Goal: Book appointment/travel/reservation

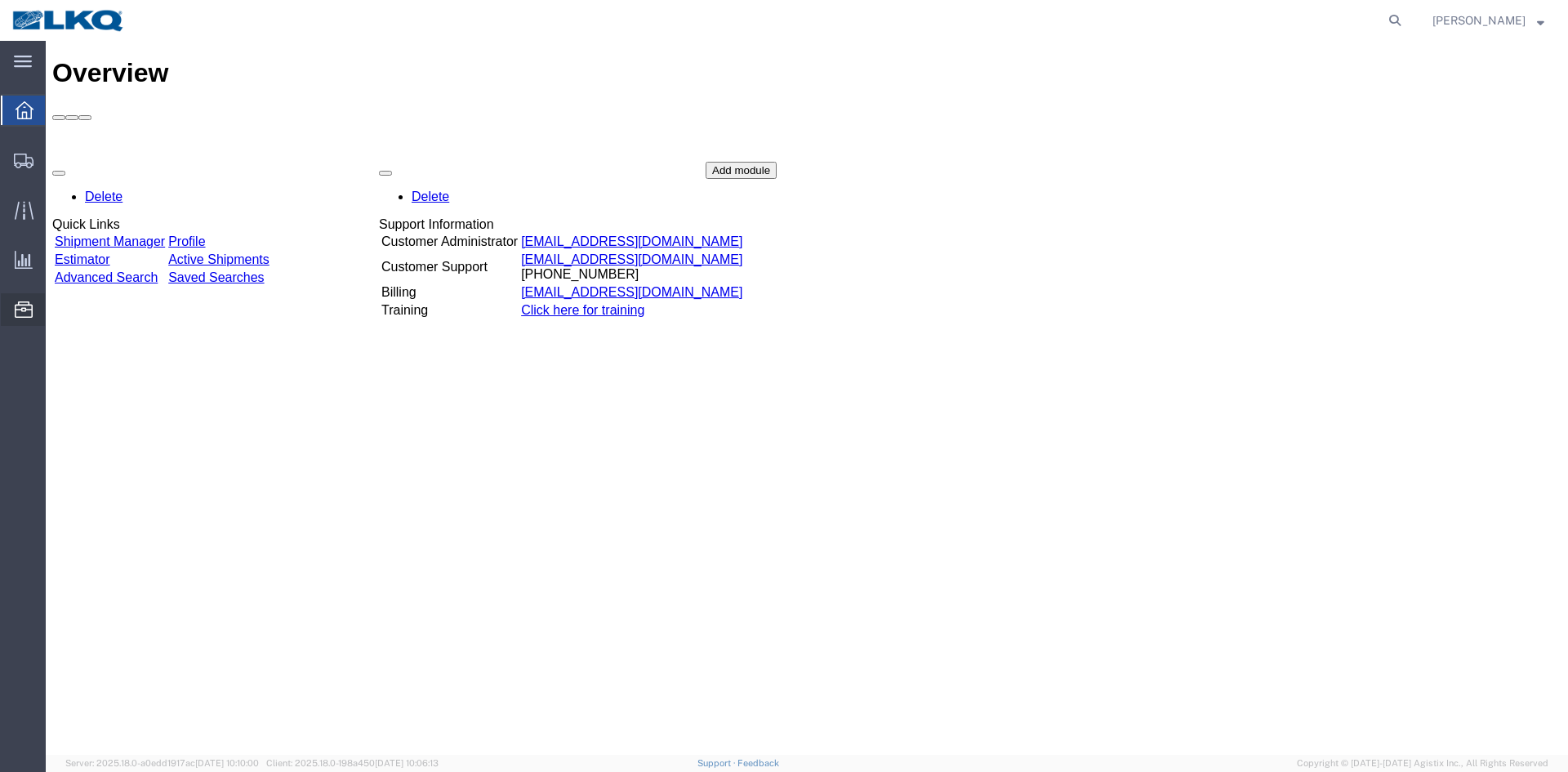
click at [0, 0] on span "Location Appointment" at bounding box center [0, 0] width 0 height 0
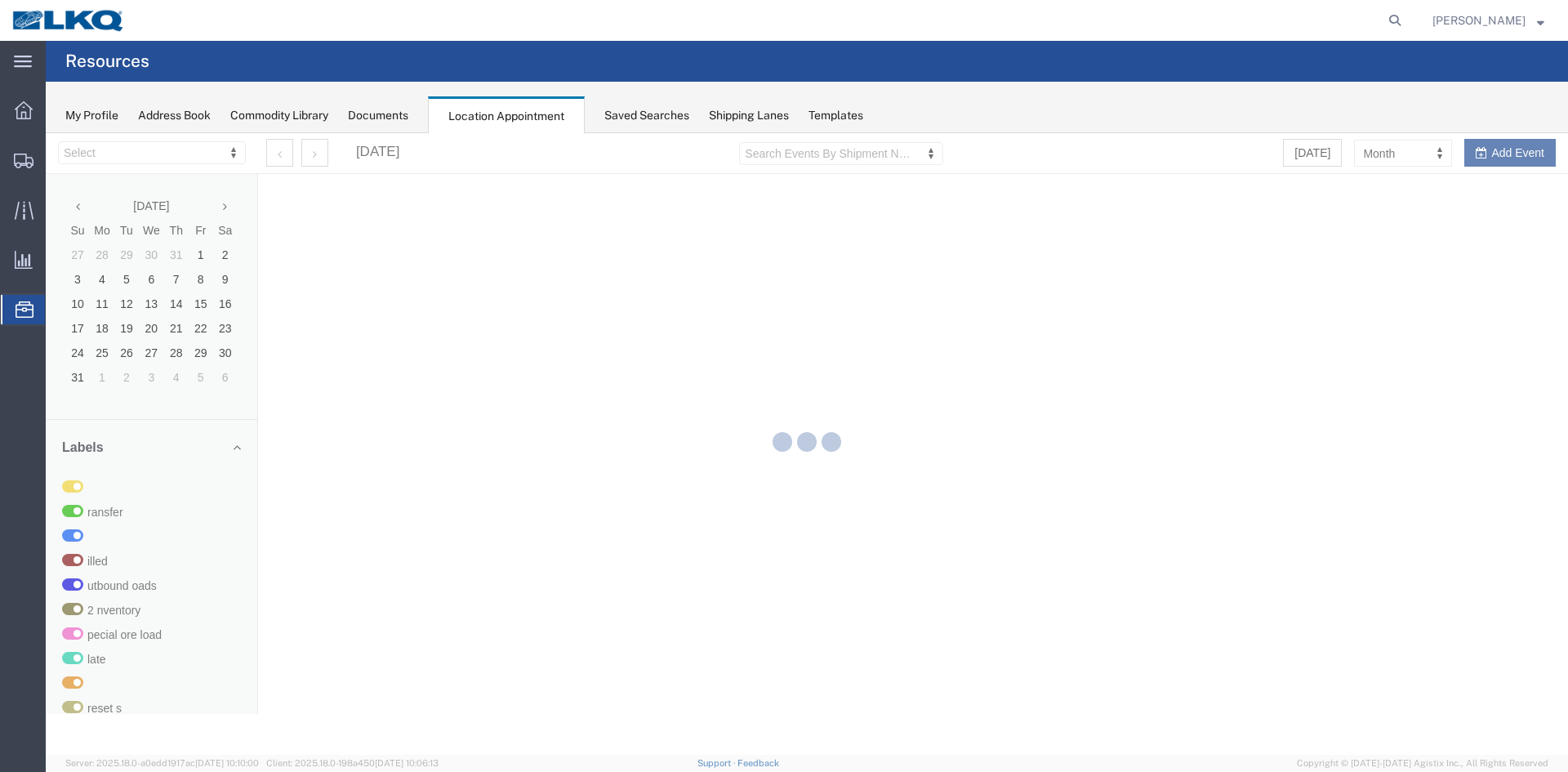
select select "28018"
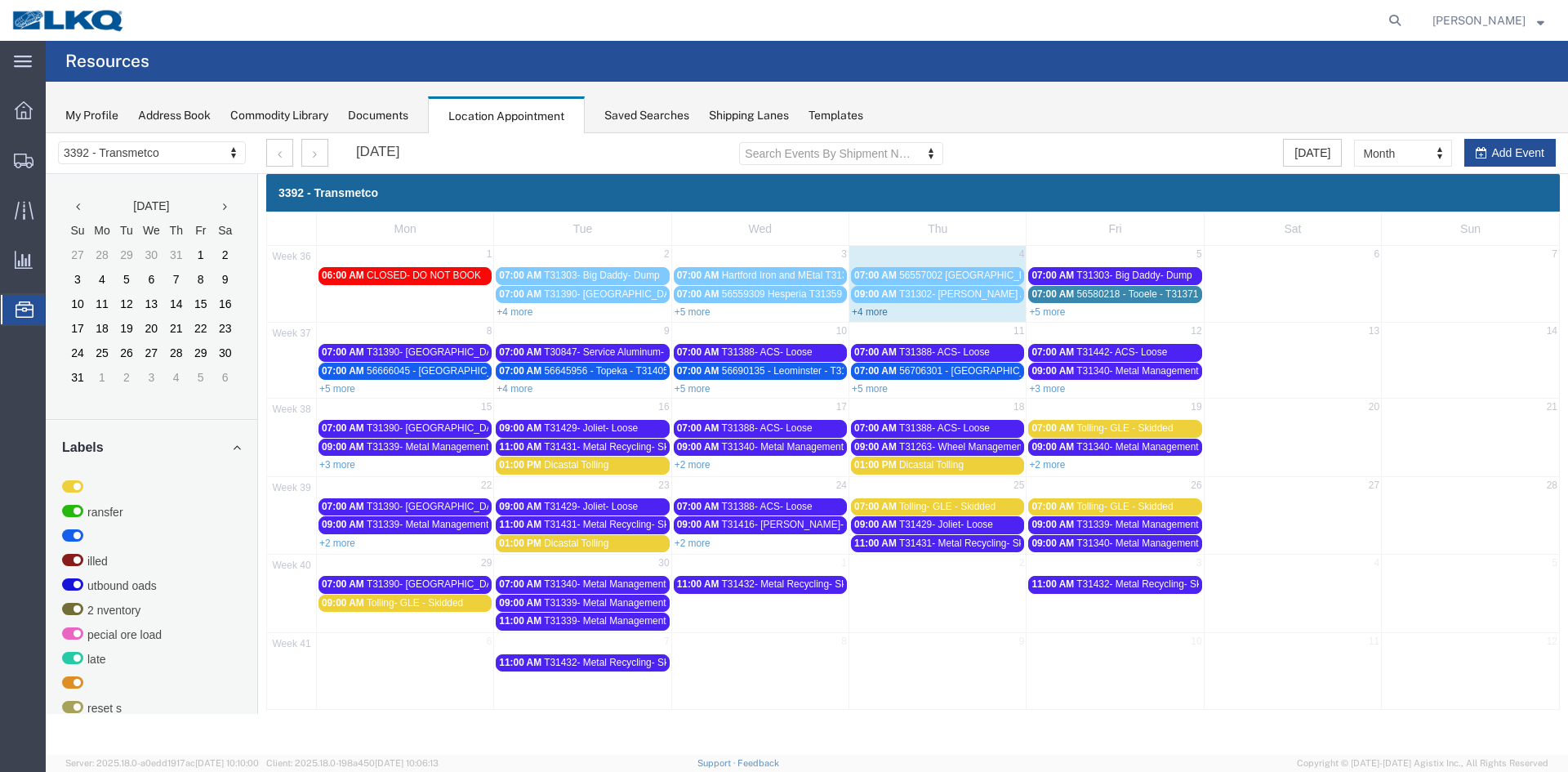
click at [872, 313] on link "+4 more" at bounding box center [869, 312] width 36 height 12
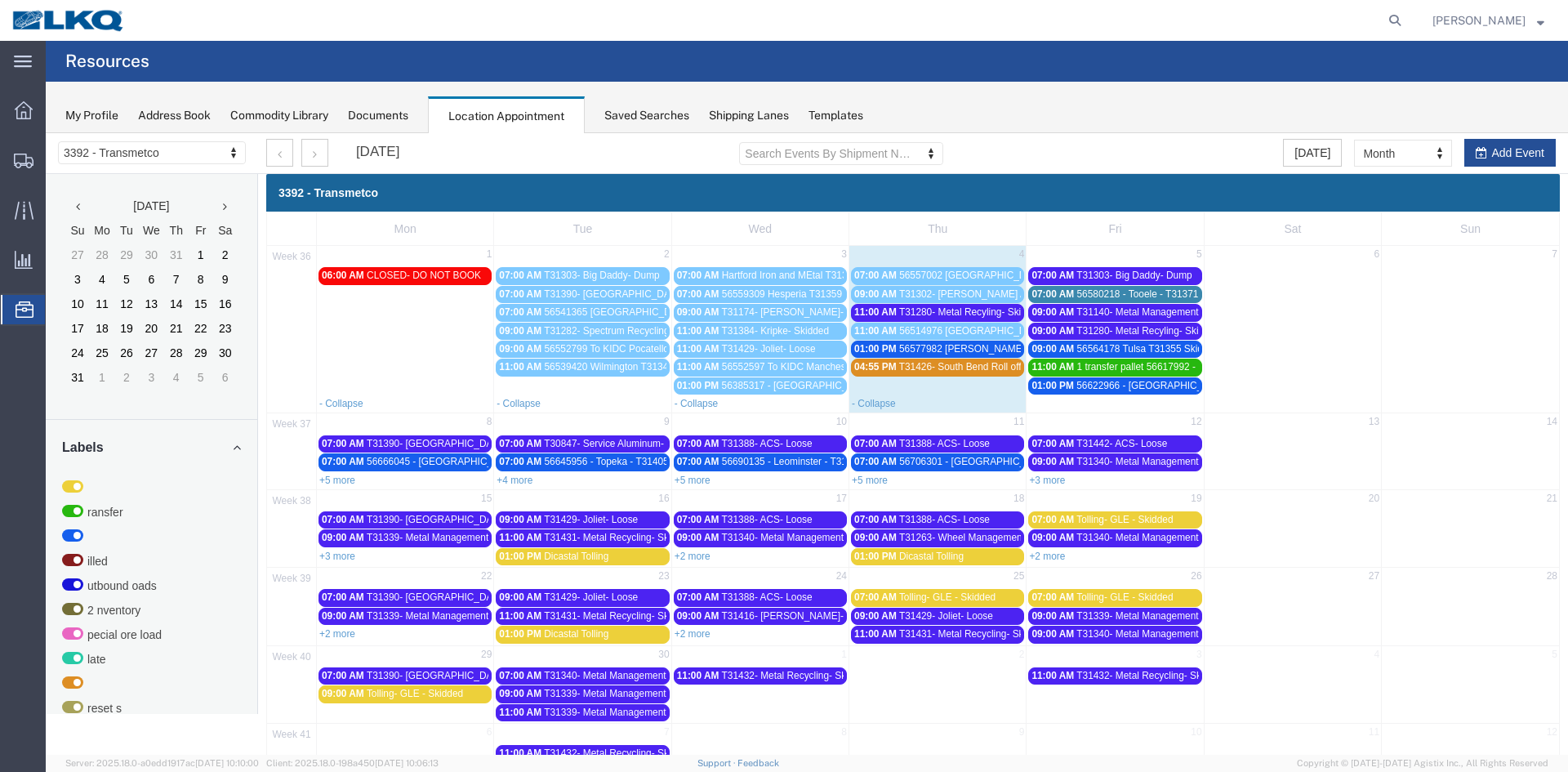
click at [975, 346] on span "56577982 [PERSON_NAME] T31372 Skidded" at bounding box center [998, 349] width 199 height 12
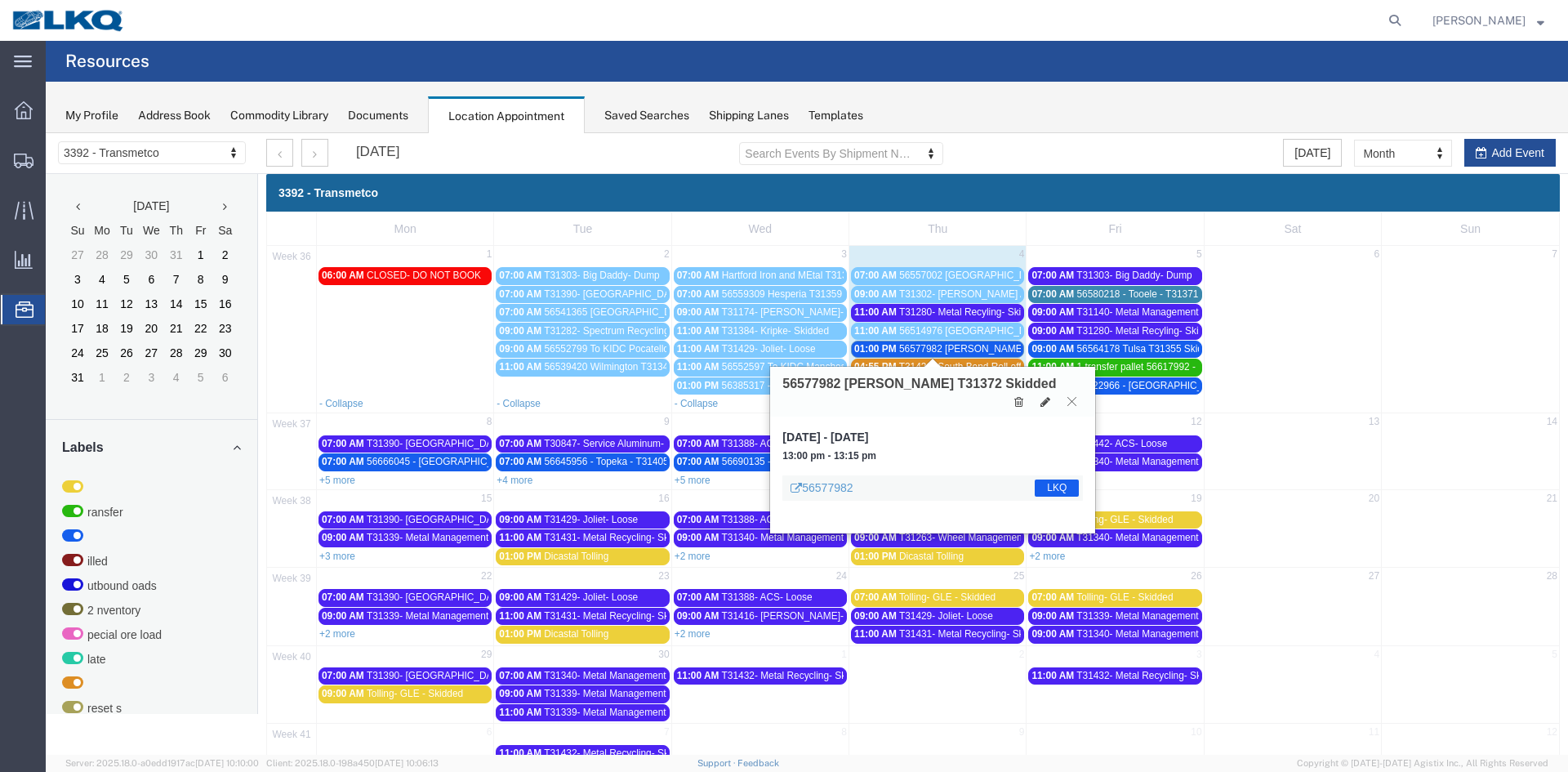
click at [1068, 396] on icon at bounding box center [1071, 401] width 9 height 10
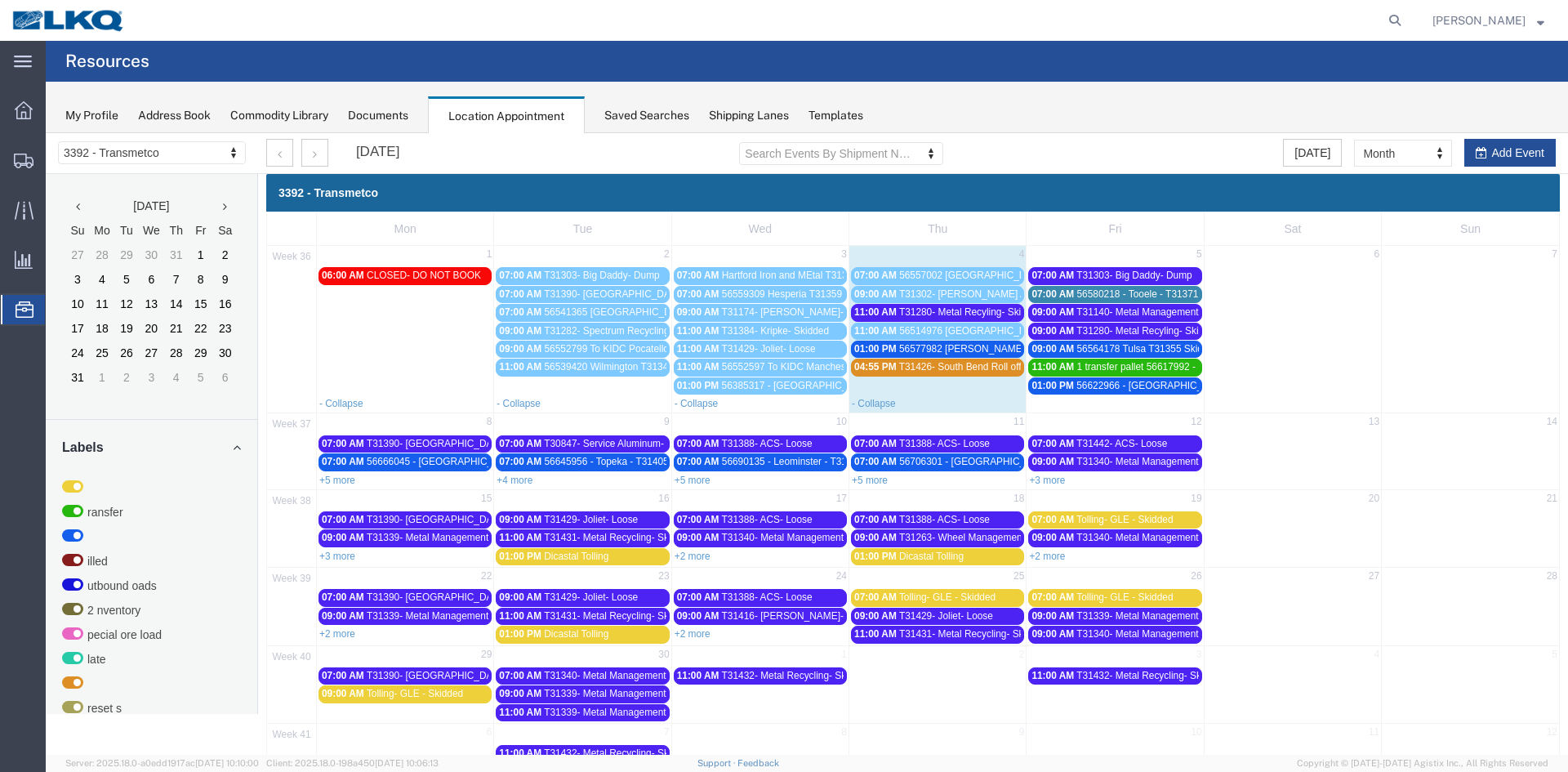
click at [938, 366] on span "T31426- South Bend Roll off swap" at bounding box center [972, 367] width 148 height 12
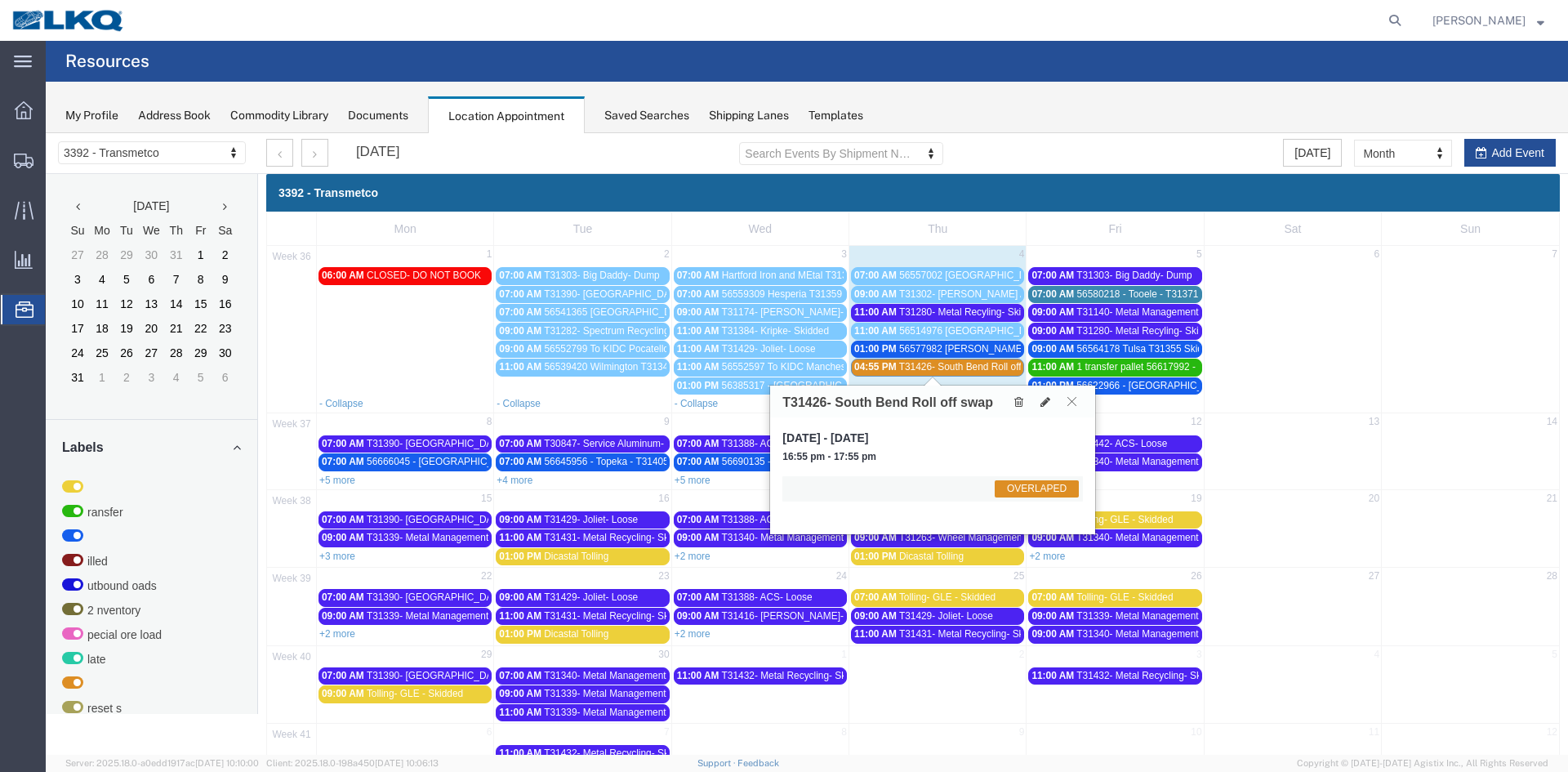
click at [1069, 399] on icon at bounding box center [1071, 401] width 9 height 10
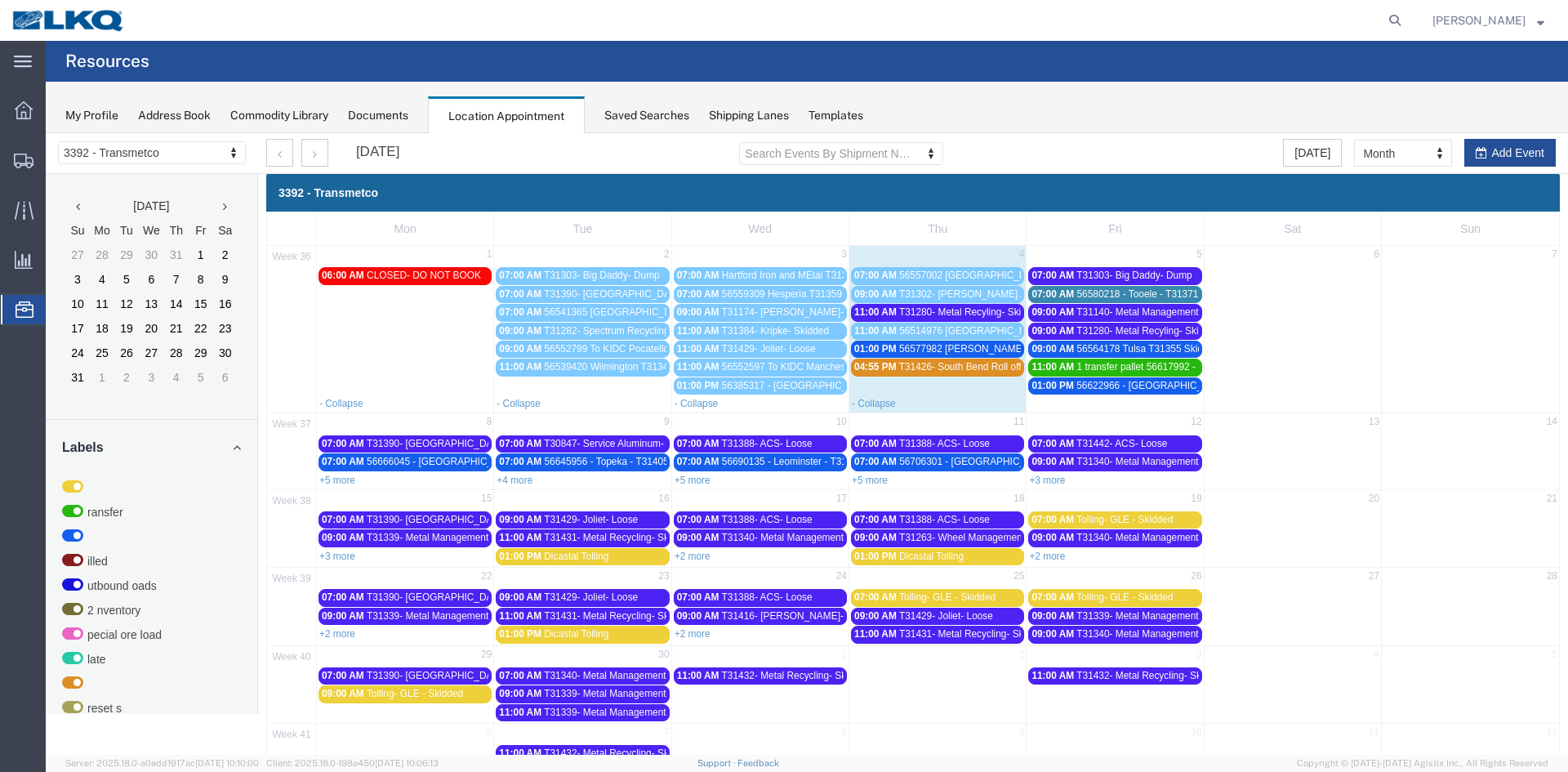
click at [1096, 311] on span "T31140- Metal Management- Skidded" at bounding box center [1158, 312] width 164 height 12
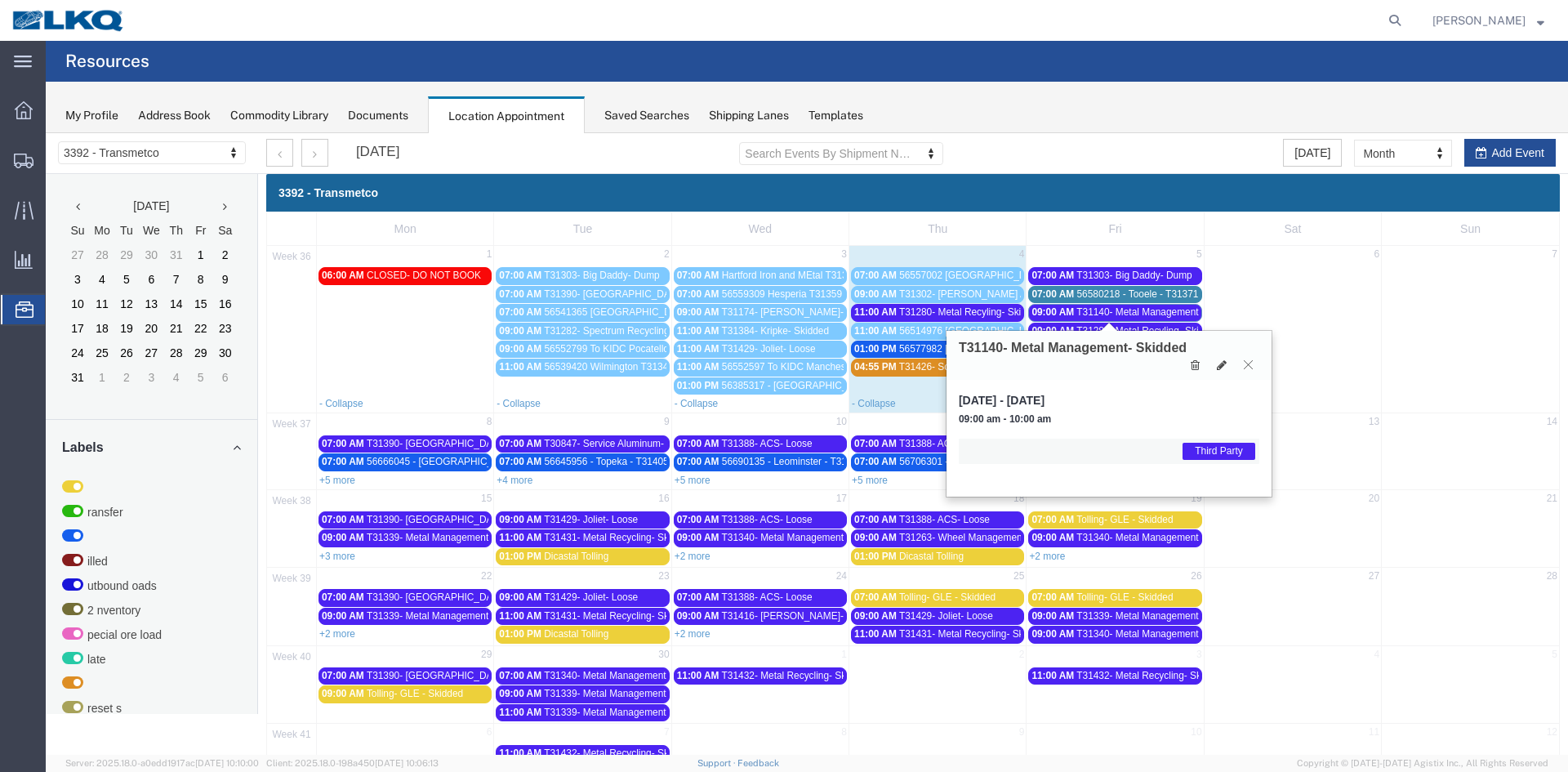
click at [1249, 362] on icon at bounding box center [1248, 365] width 9 height 10
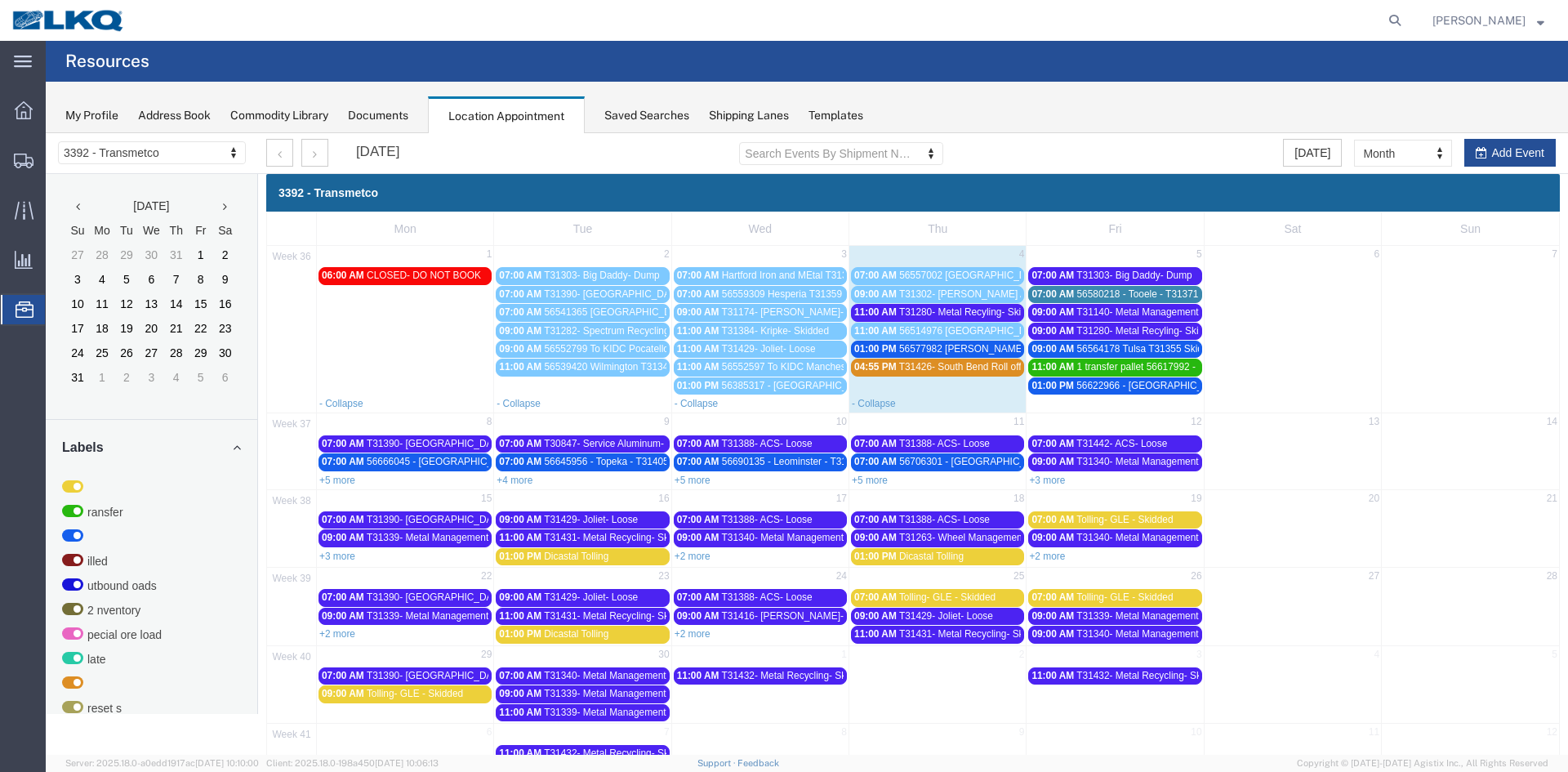
click at [1146, 311] on span "T31140- Metal Management- Skidded" at bounding box center [1158, 312] width 164 height 12
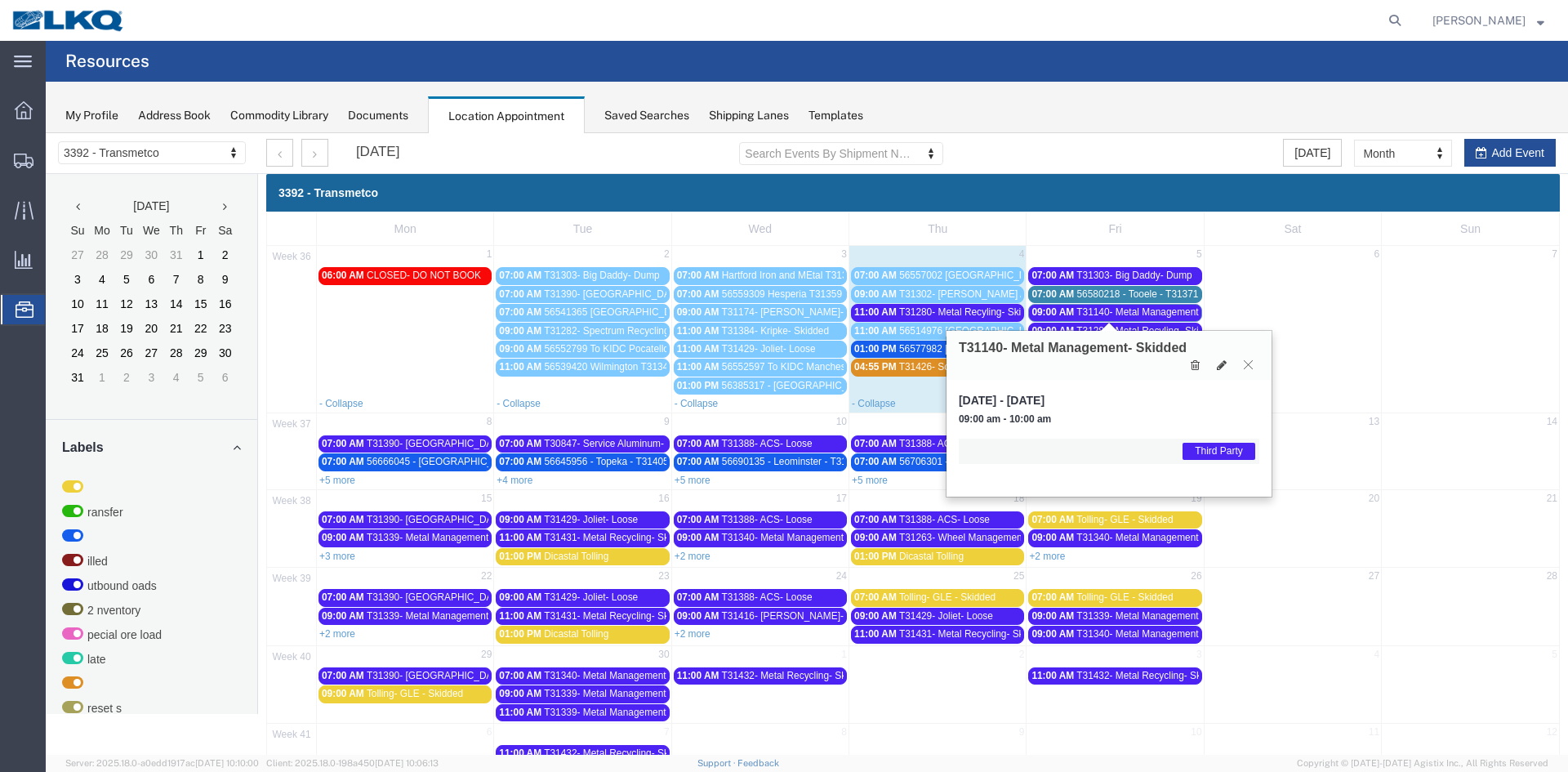
click at [1246, 361] on icon at bounding box center [1248, 365] width 9 height 10
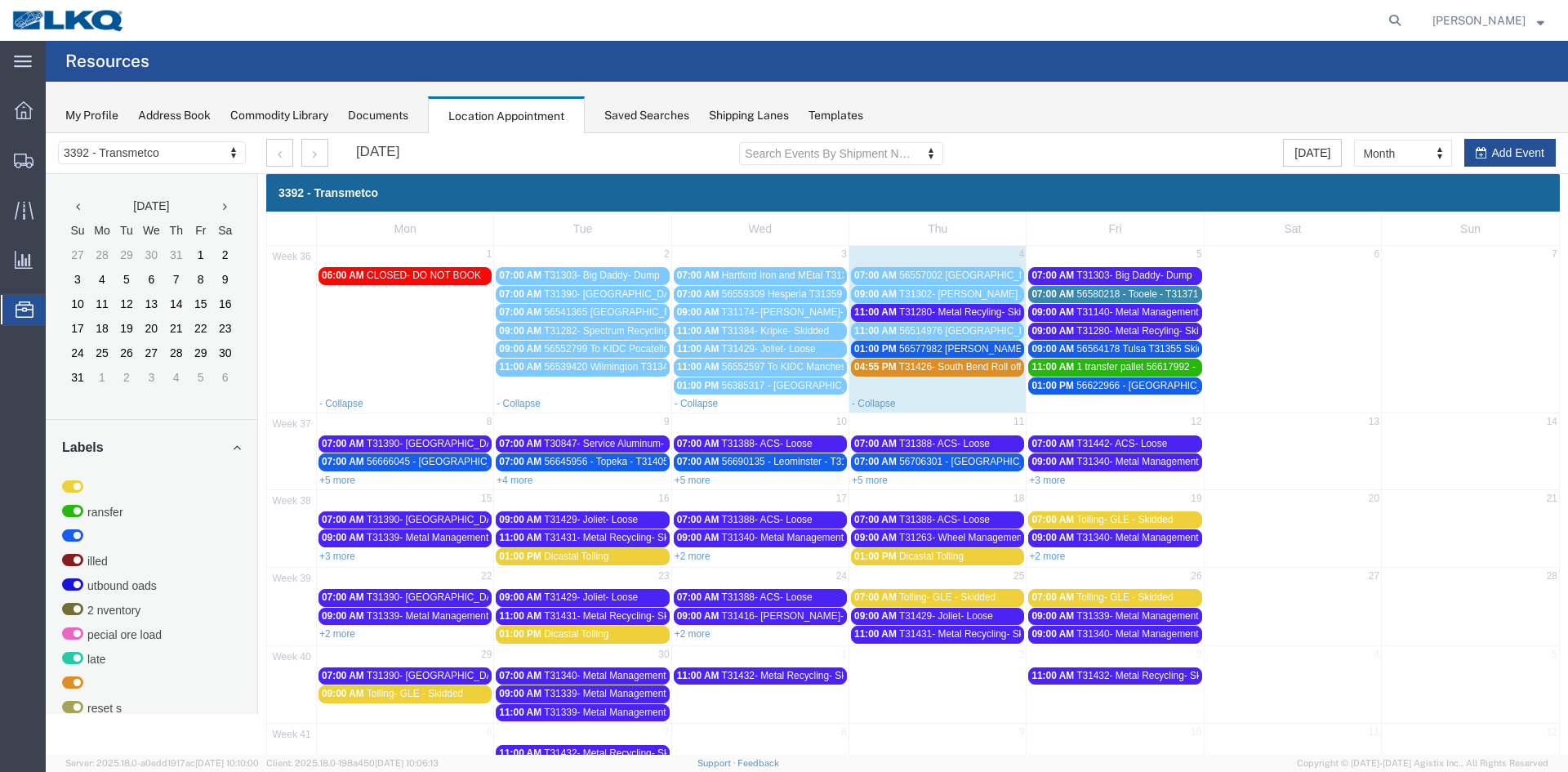
click at [1100, 368] on span "1 transfer pallet 56617992 - [GEOGRAPHIC_DATA] - T31385 - Palletized" at bounding box center [1233, 367] width 314 height 12
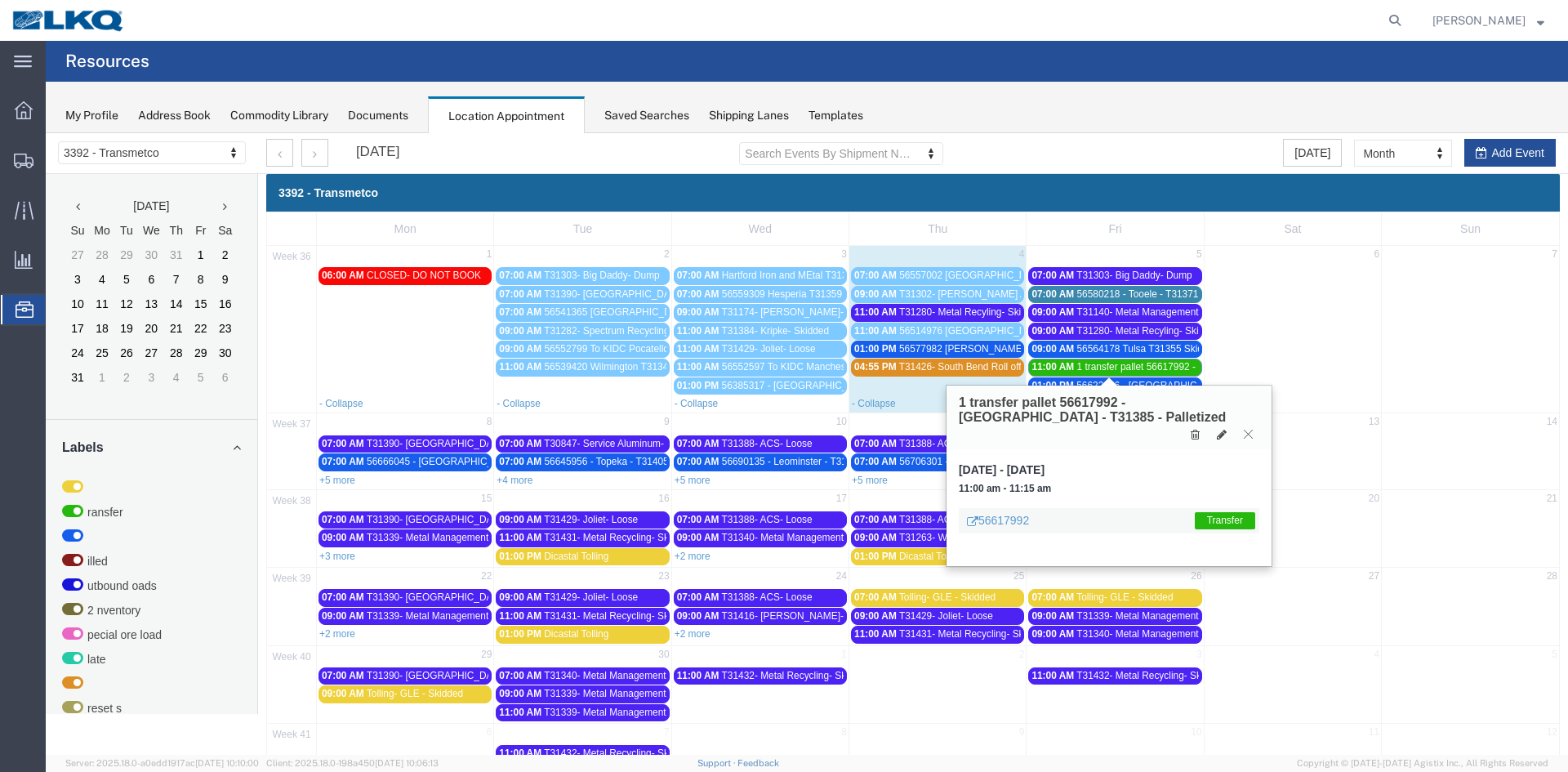
click at [1250, 433] on icon at bounding box center [1248, 434] width 9 height 10
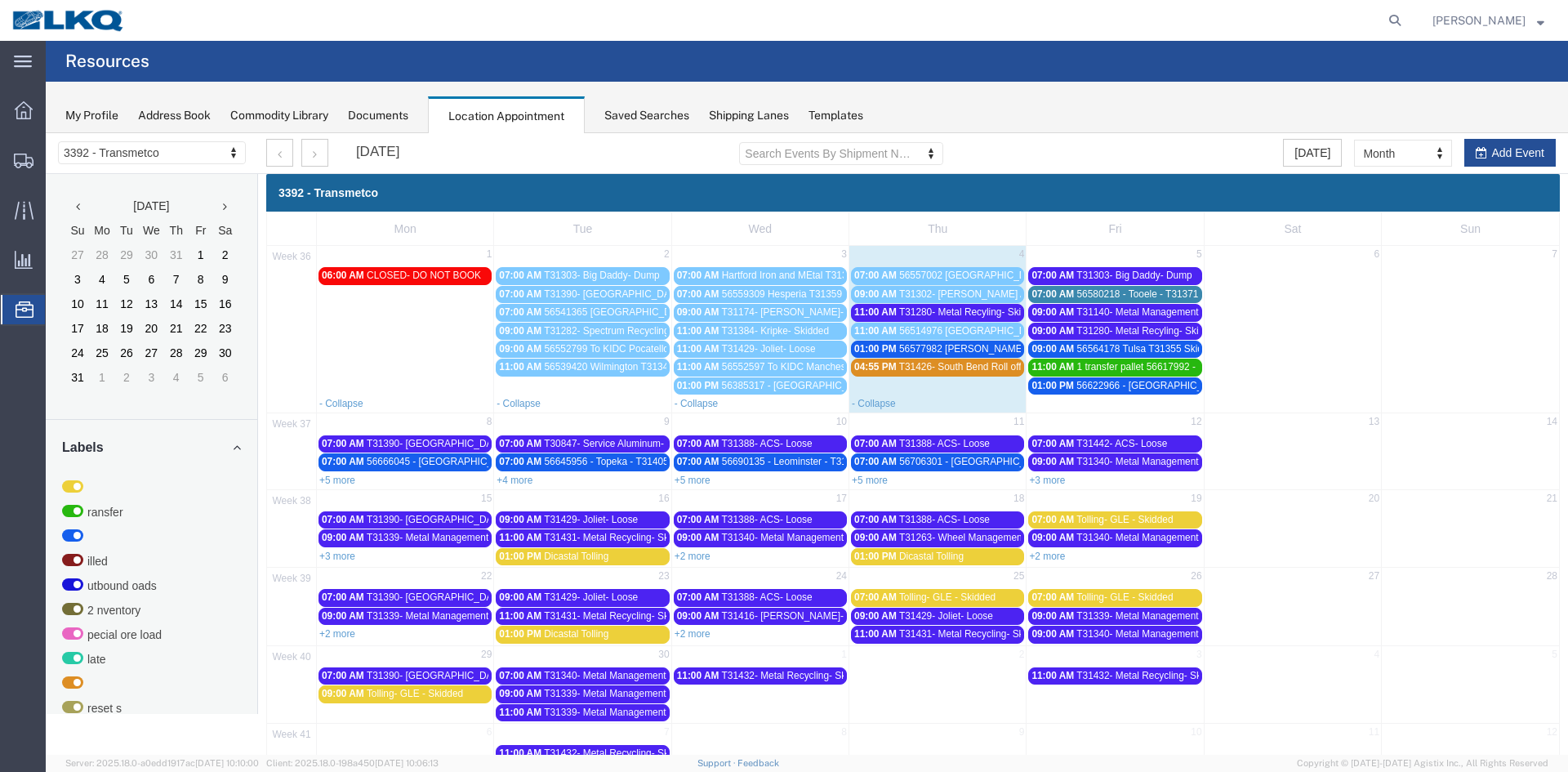
drag, startPoint x: 509, startPoint y: 481, endPoint x: 540, endPoint y: 476, distance: 31.4
click at [510, 481] on link "+4 more" at bounding box center [514, 481] width 36 height 12
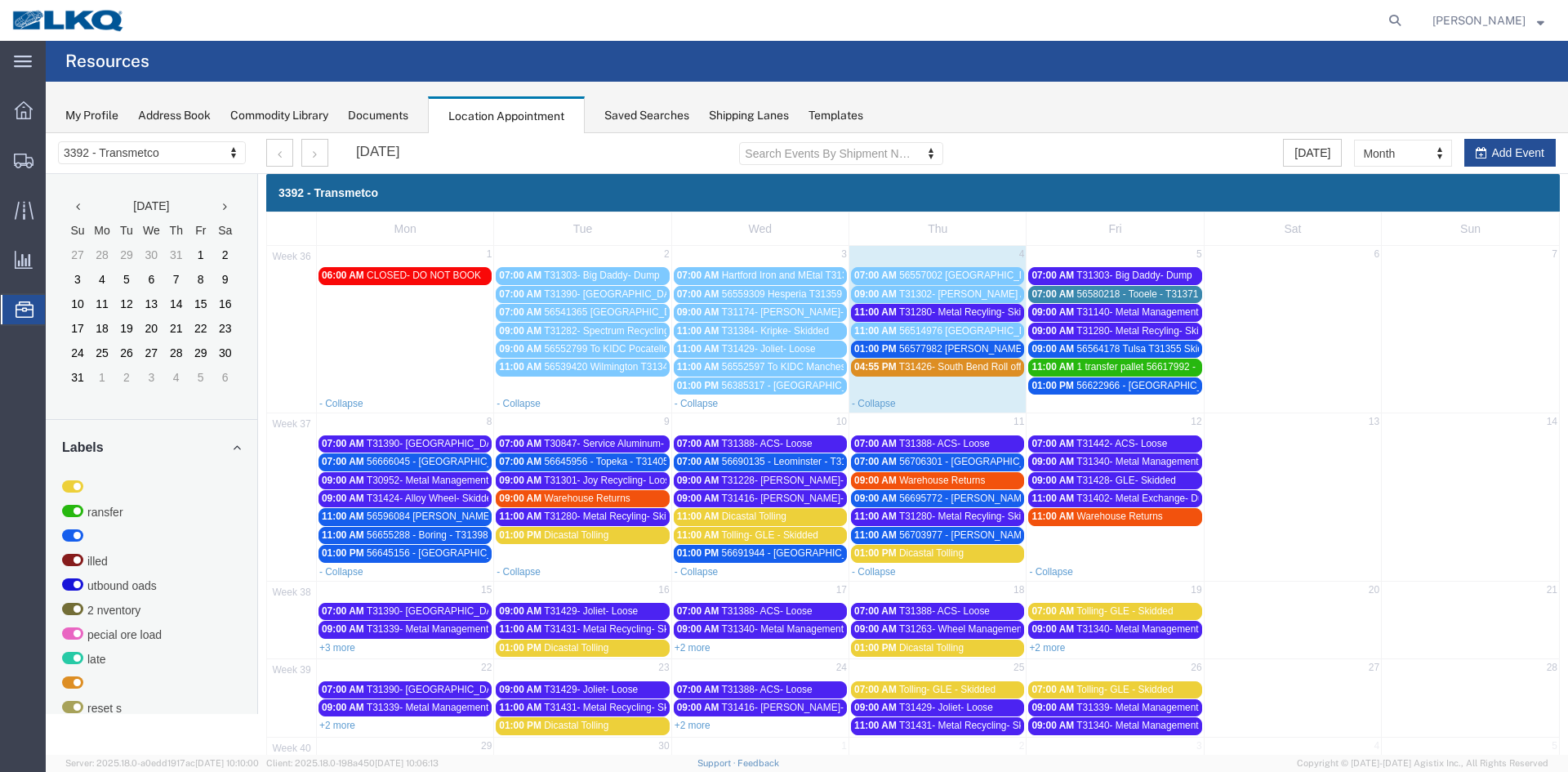
click at [958, 312] on span "T31280- Metal Recyling- Skidded" at bounding box center [970, 312] width 144 height 12
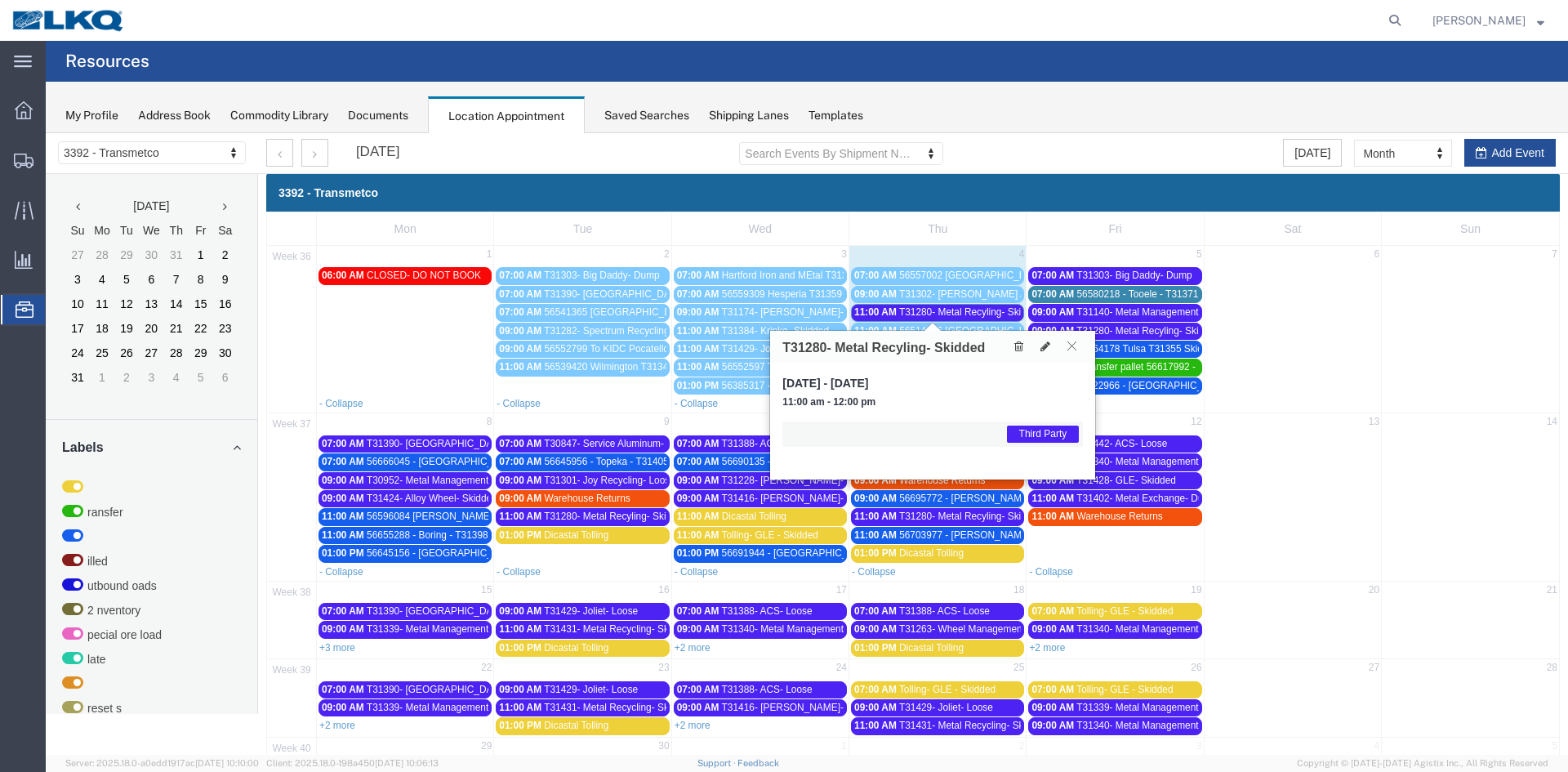
click at [1074, 346] on icon at bounding box center [1071, 346] width 9 height 10
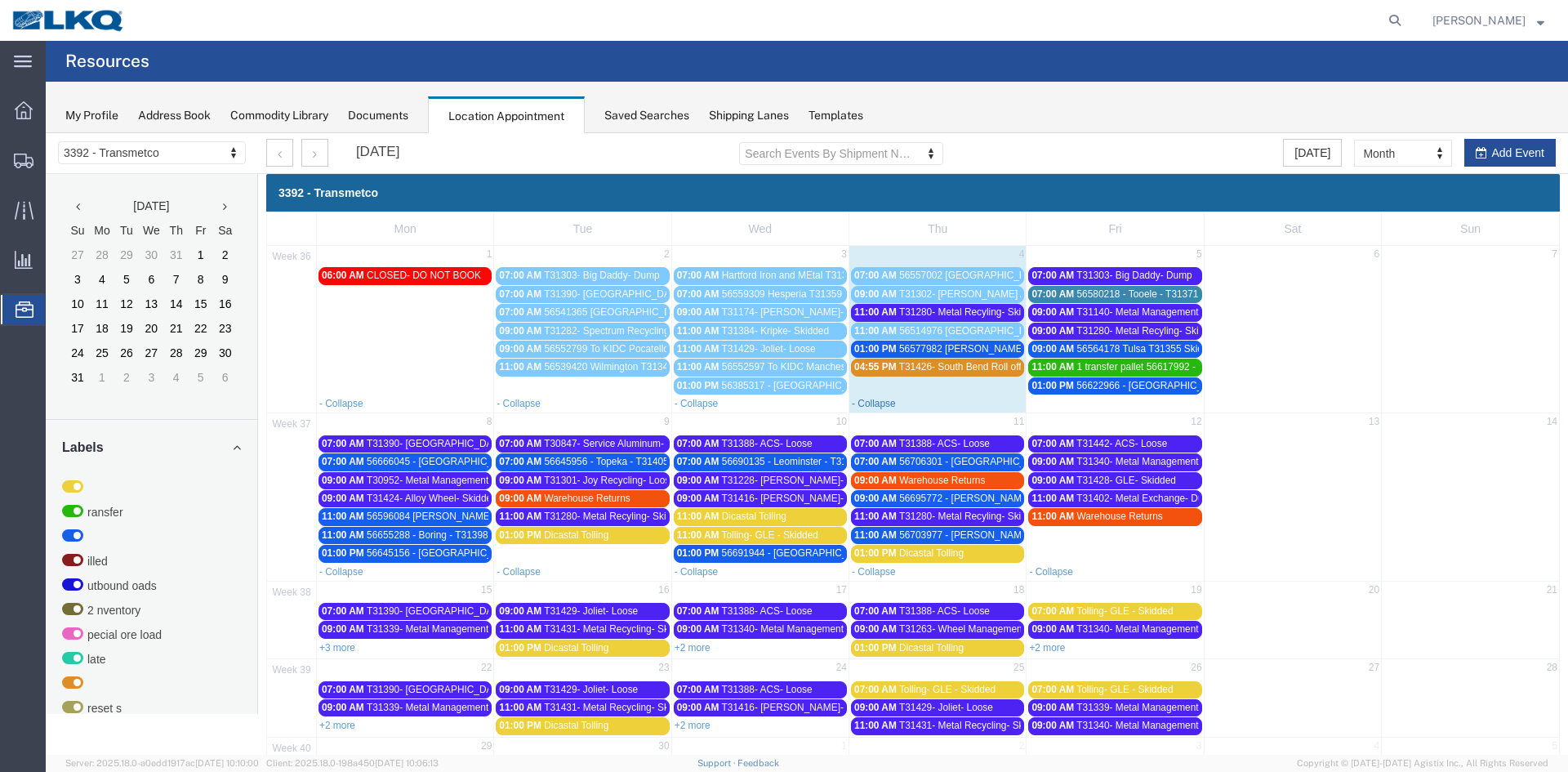
click at [882, 404] on link "- Collapse" at bounding box center [873, 403] width 44 height 12
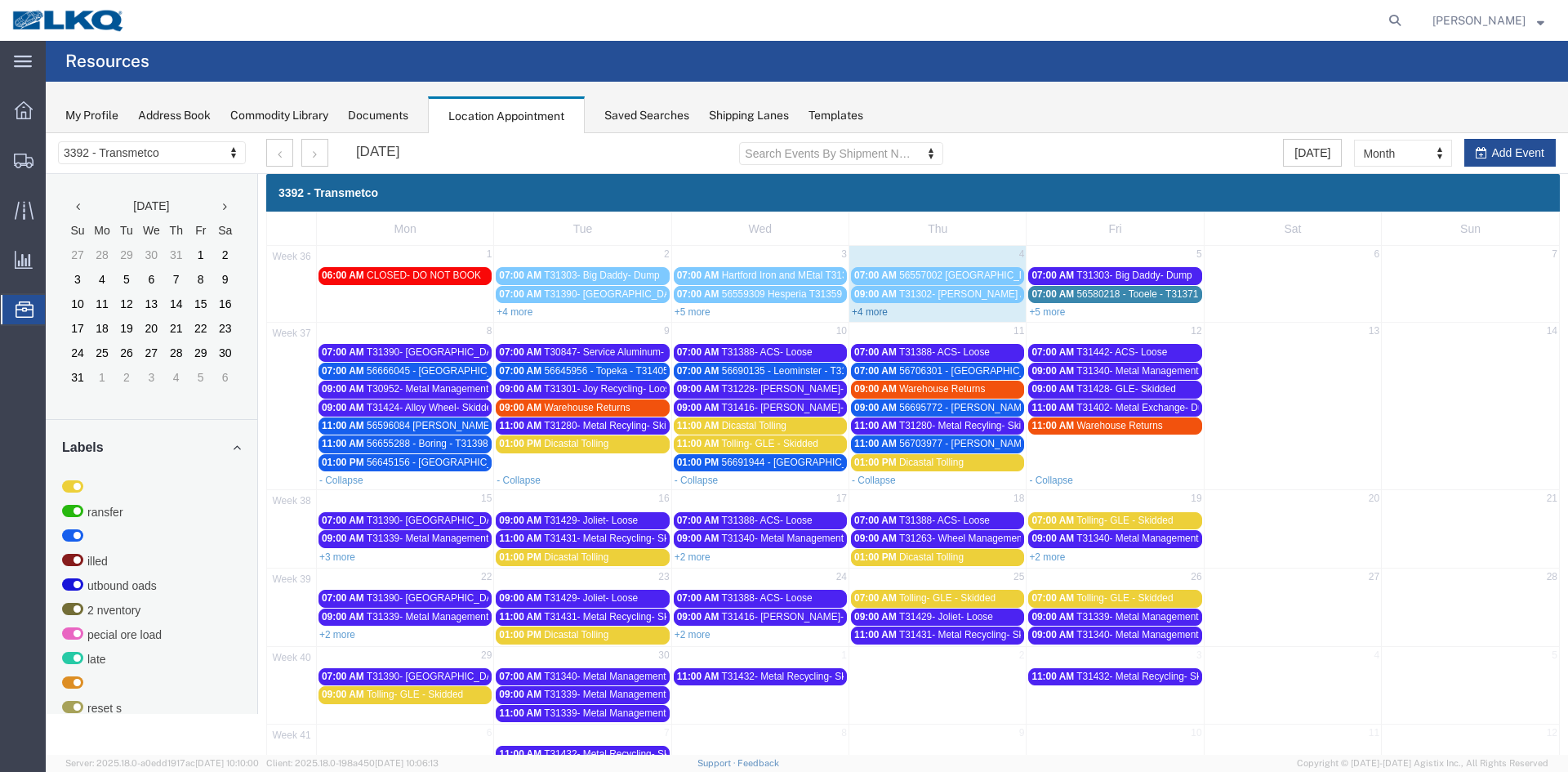
click at [879, 315] on link "+4 more" at bounding box center [869, 312] width 36 height 12
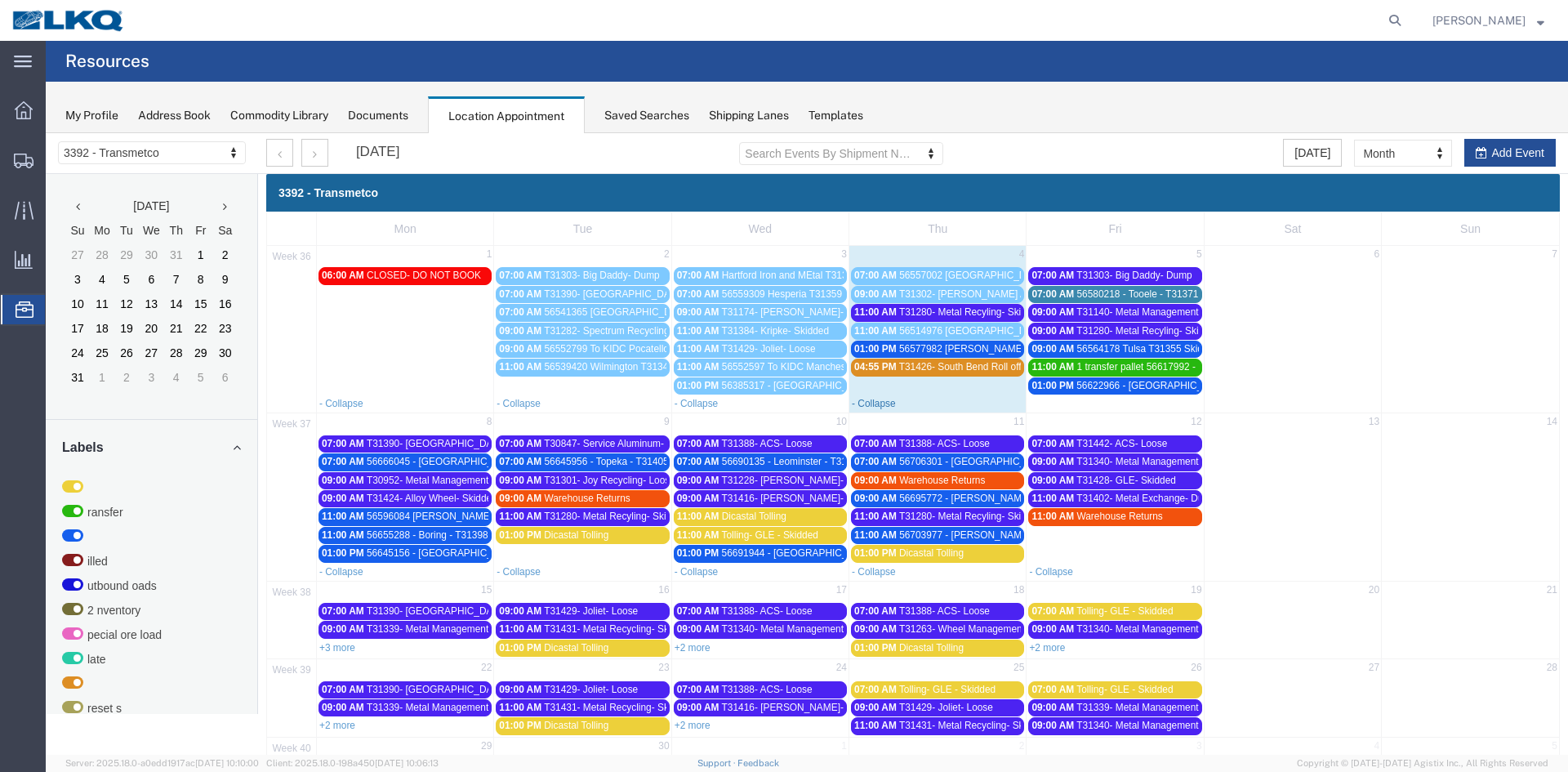
click at [866, 401] on link "- Collapse" at bounding box center [873, 403] width 44 height 12
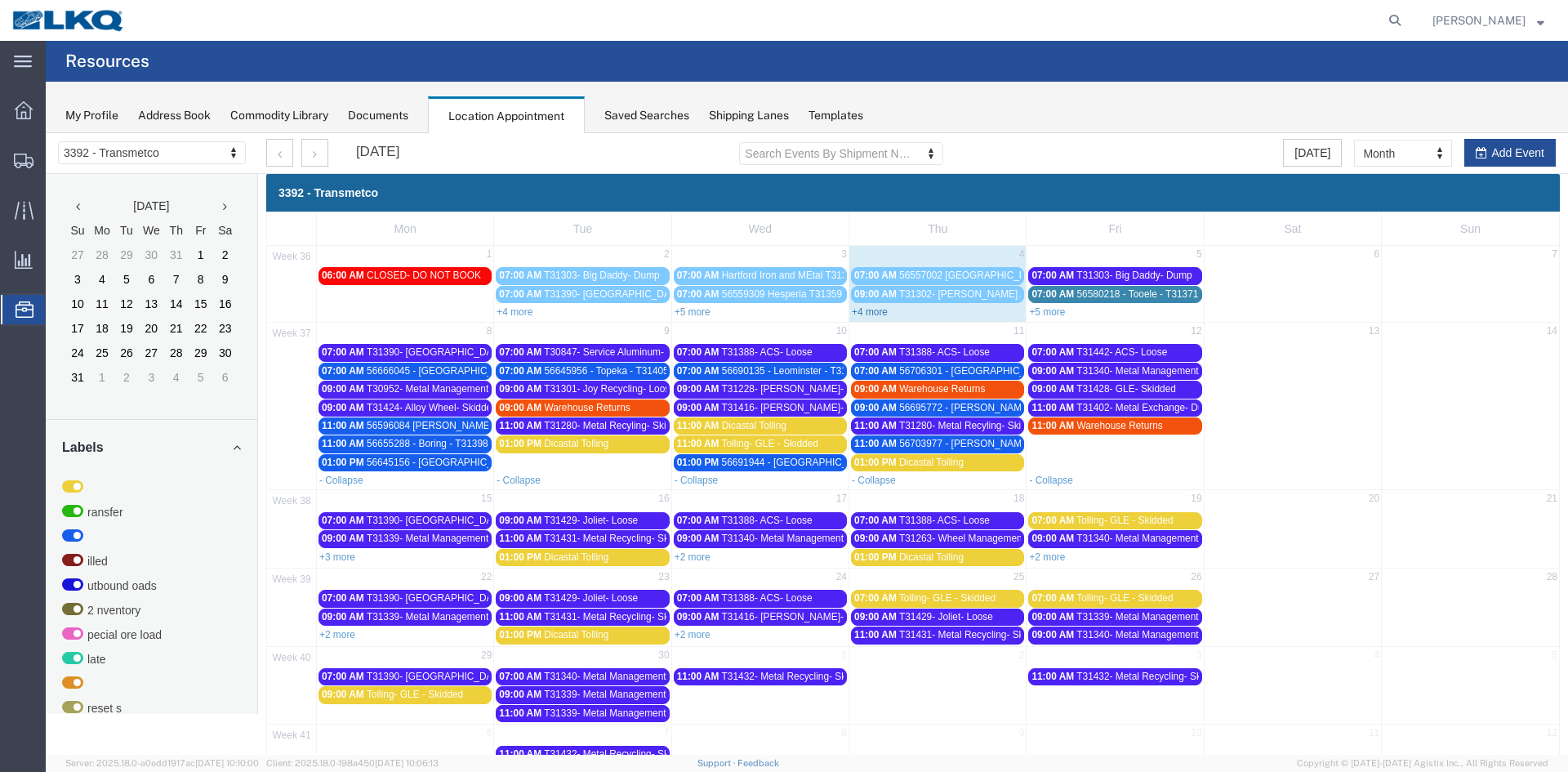
click at [864, 313] on link "+4 more" at bounding box center [869, 312] width 36 height 12
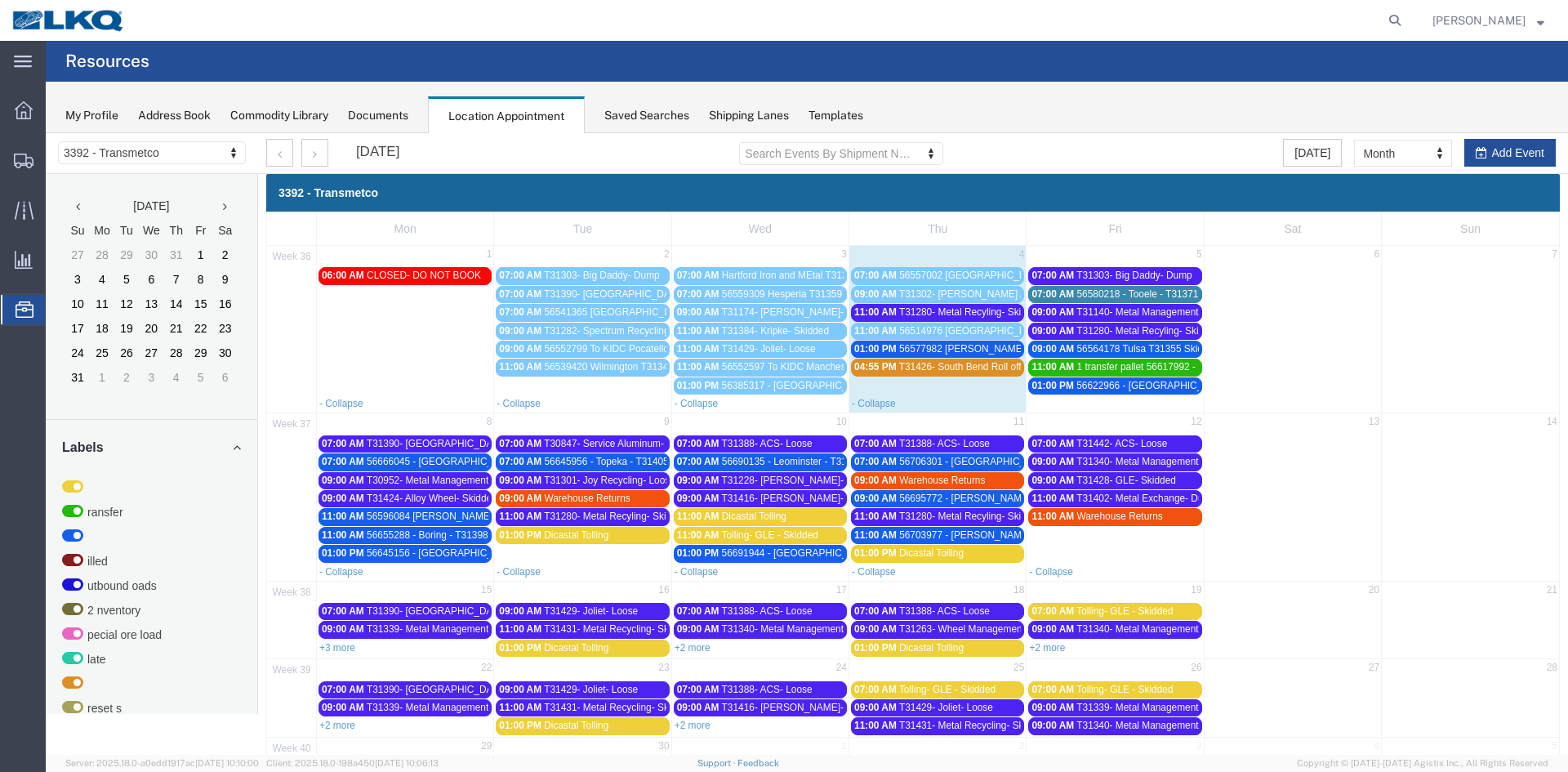
click at [958, 313] on span "T31280- Metal Recyling- Skidded" at bounding box center [970, 312] width 144 height 12
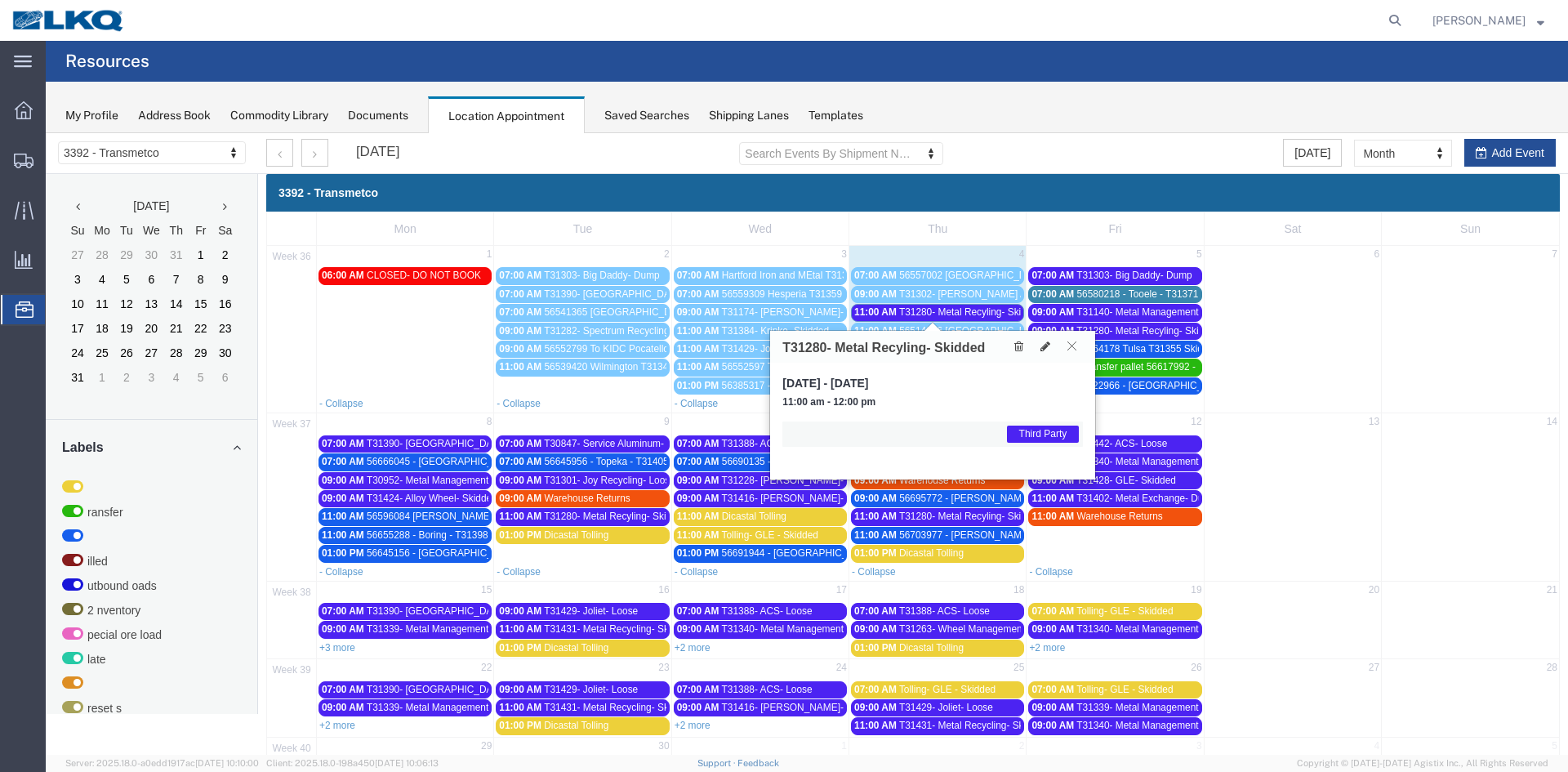
drag, startPoint x: 1074, startPoint y: 346, endPoint x: 1065, endPoint y: 361, distance: 17.5
click at [1073, 346] on icon at bounding box center [1071, 346] width 9 height 10
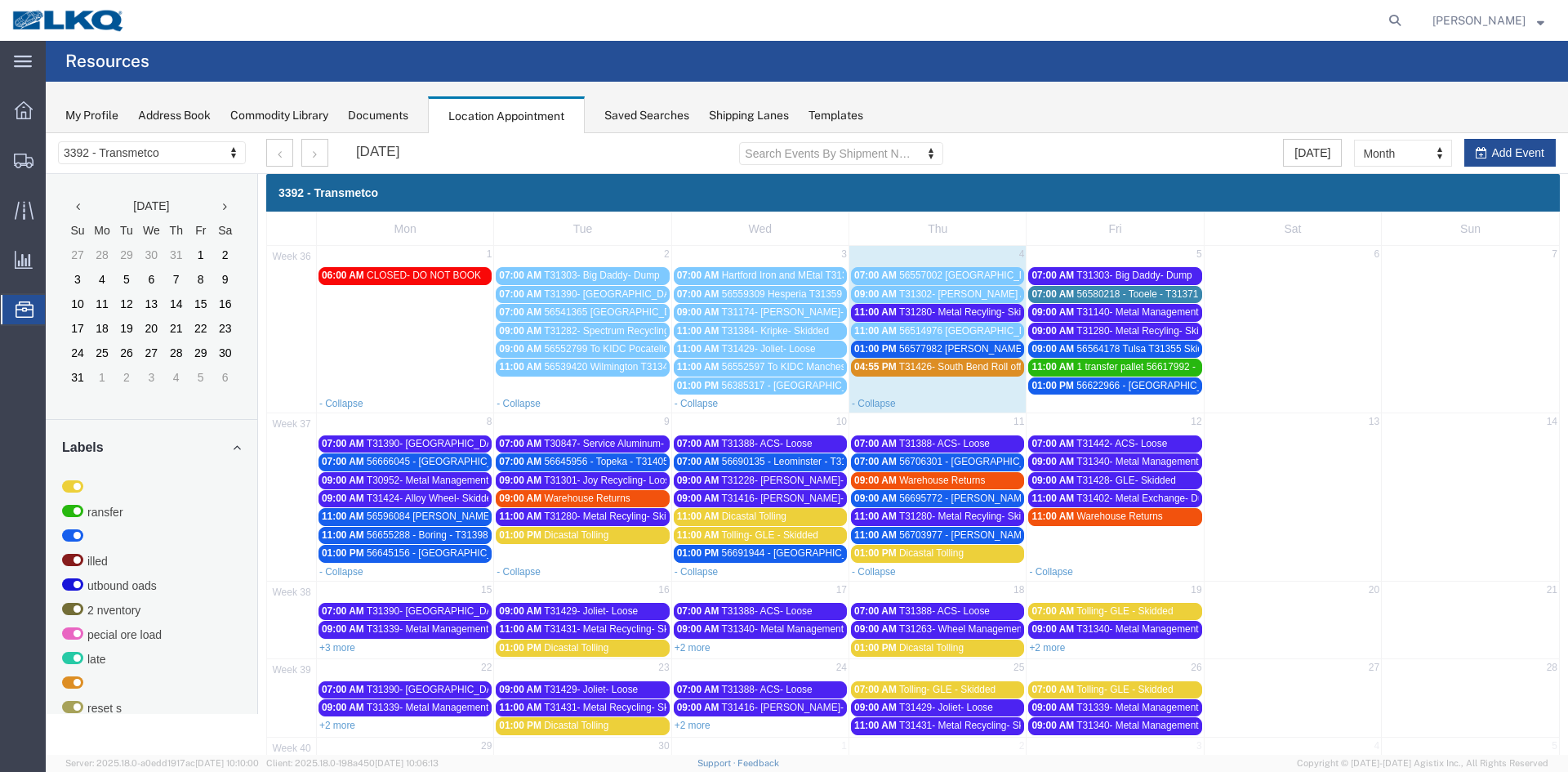
click at [950, 354] on span "56577982 [PERSON_NAME] T31372 Skidded" at bounding box center [998, 349] width 199 height 12
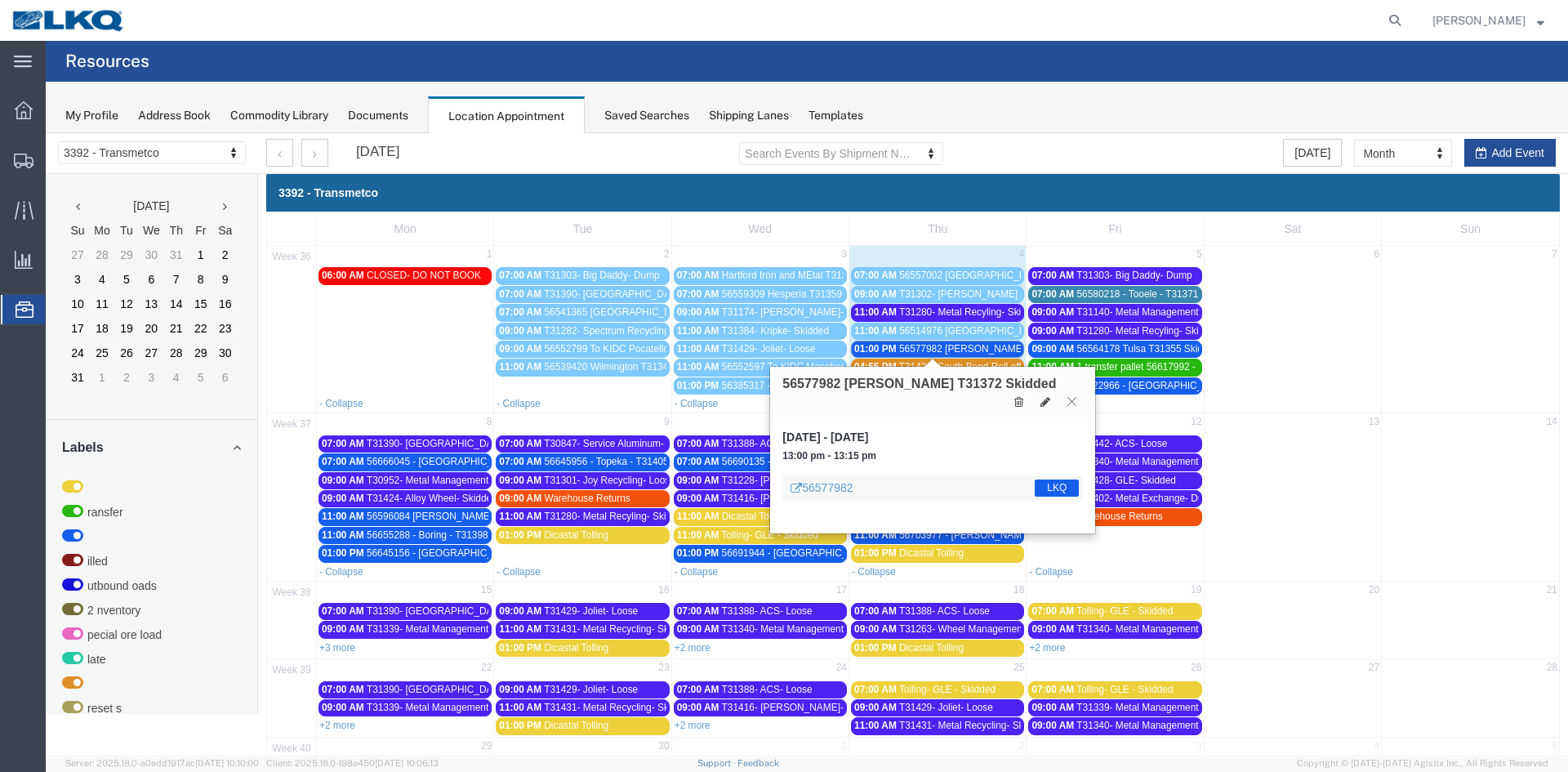
click at [1072, 393] on button at bounding box center [1071, 401] width 22 height 16
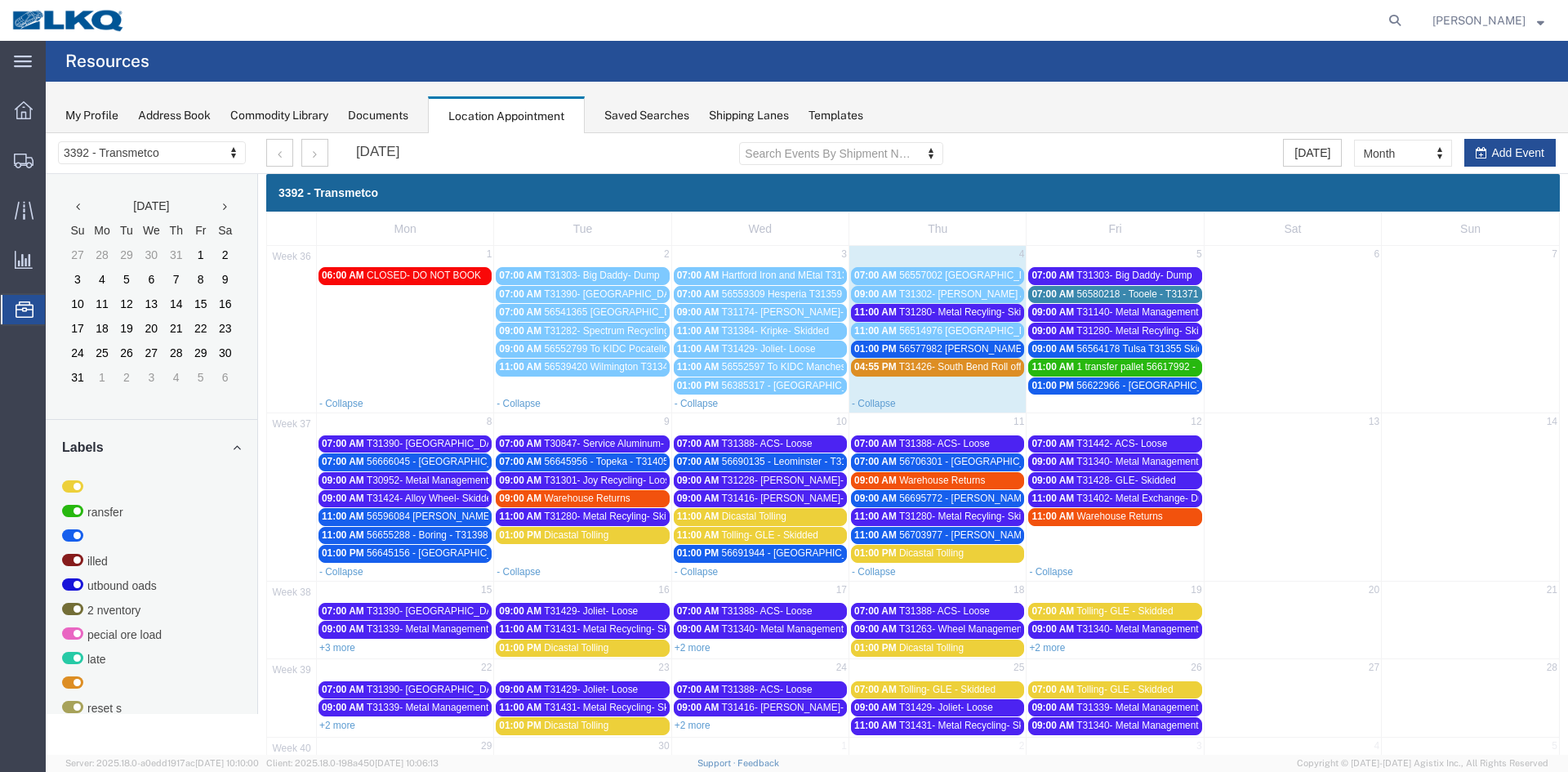
click at [911, 369] on span "T31426- South Bend Roll off swap" at bounding box center [972, 367] width 148 height 12
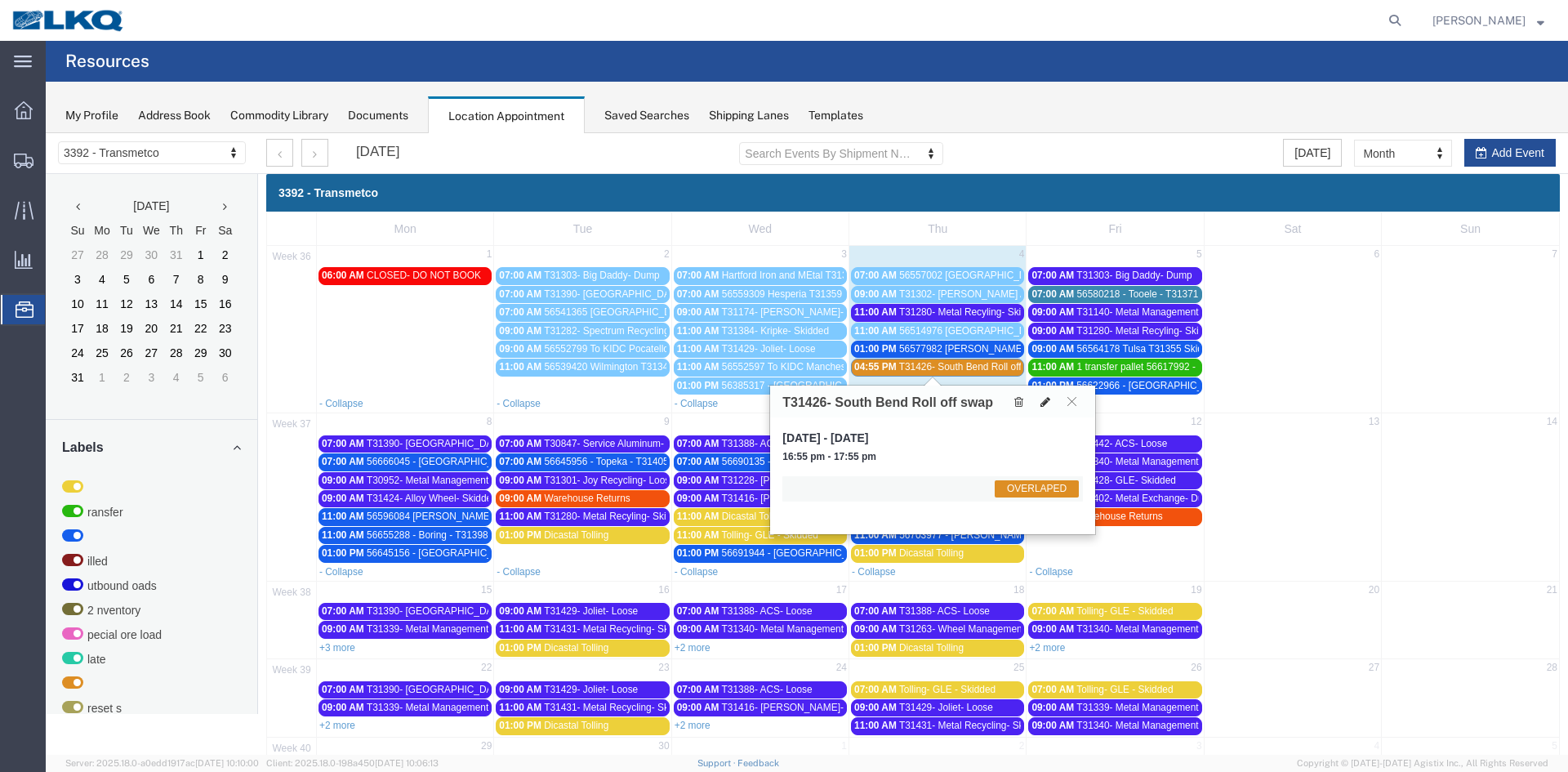
drag, startPoint x: 1049, startPoint y: 398, endPoint x: 1039, endPoint y: 409, distance: 14.9
click at [1049, 399] on icon at bounding box center [1046, 402] width 10 height 12
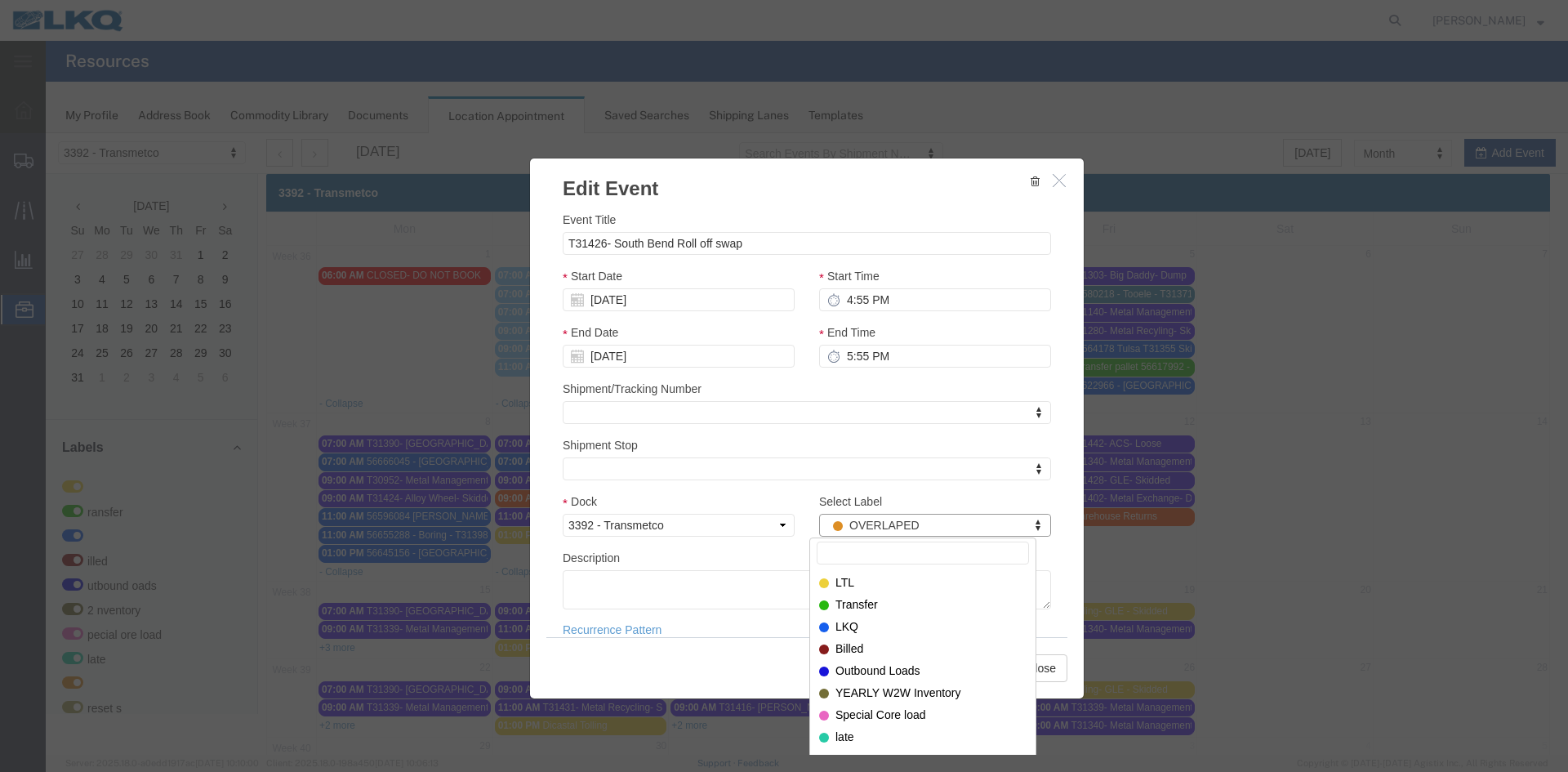
scroll to position [11, 0]
drag, startPoint x: 936, startPoint y: 497, endPoint x: 945, endPoint y: 467, distance: 31.3
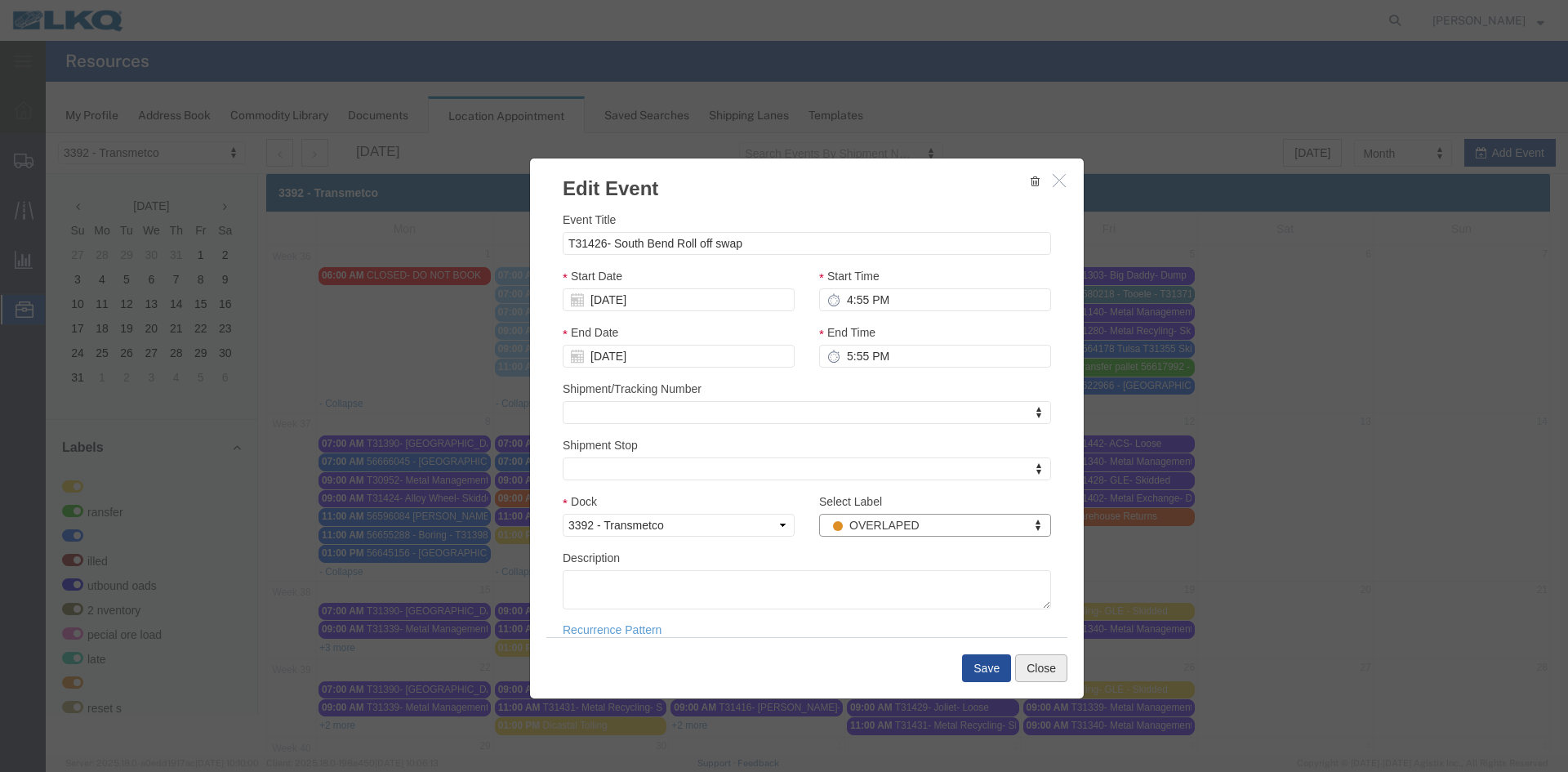
click at [1041, 661] on button "Close" at bounding box center [1041, 668] width 53 height 28
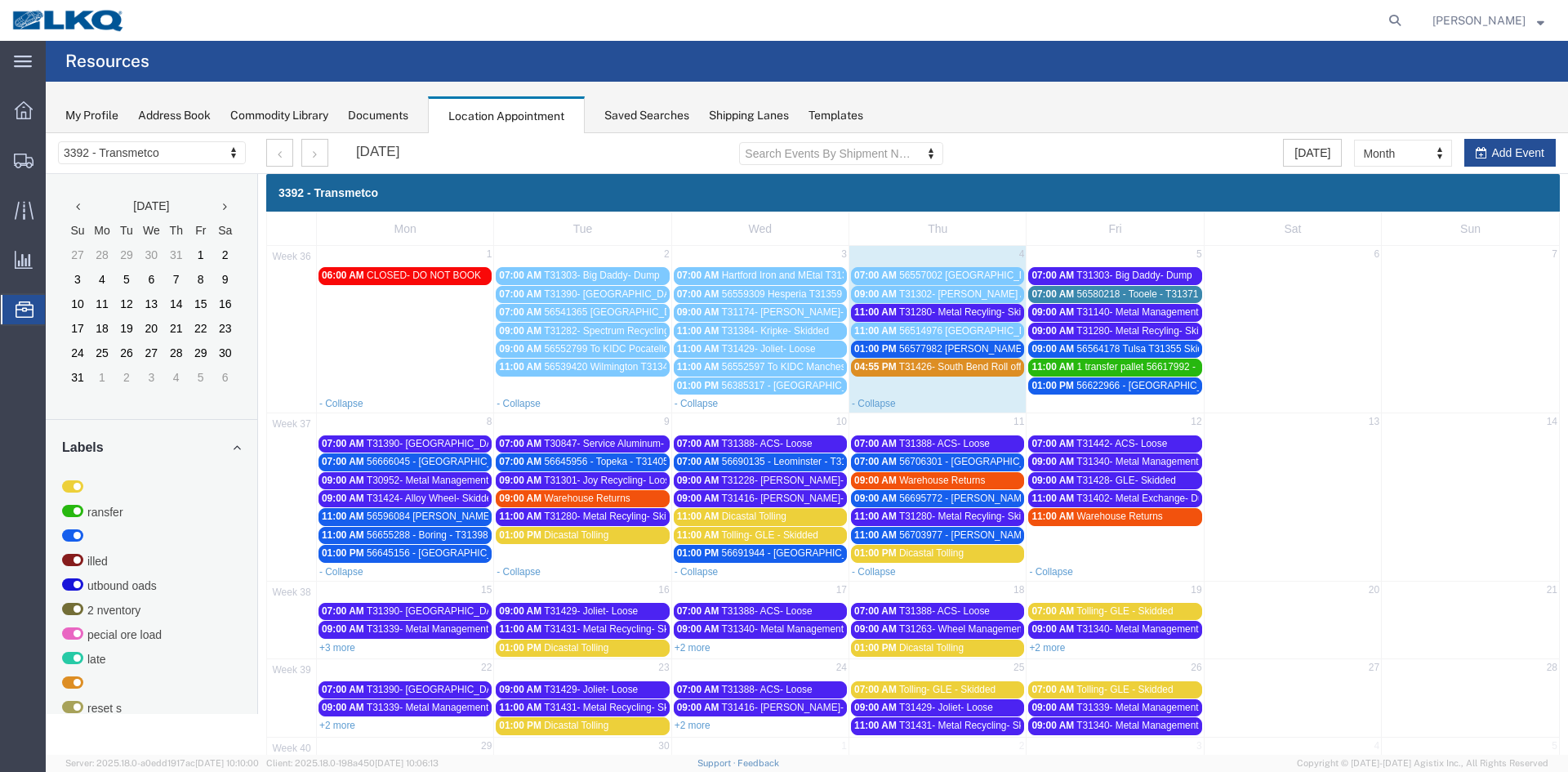
click at [931, 368] on span "T31426- South Bend Roll off swap" at bounding box center [972, 367] width 148 height 12
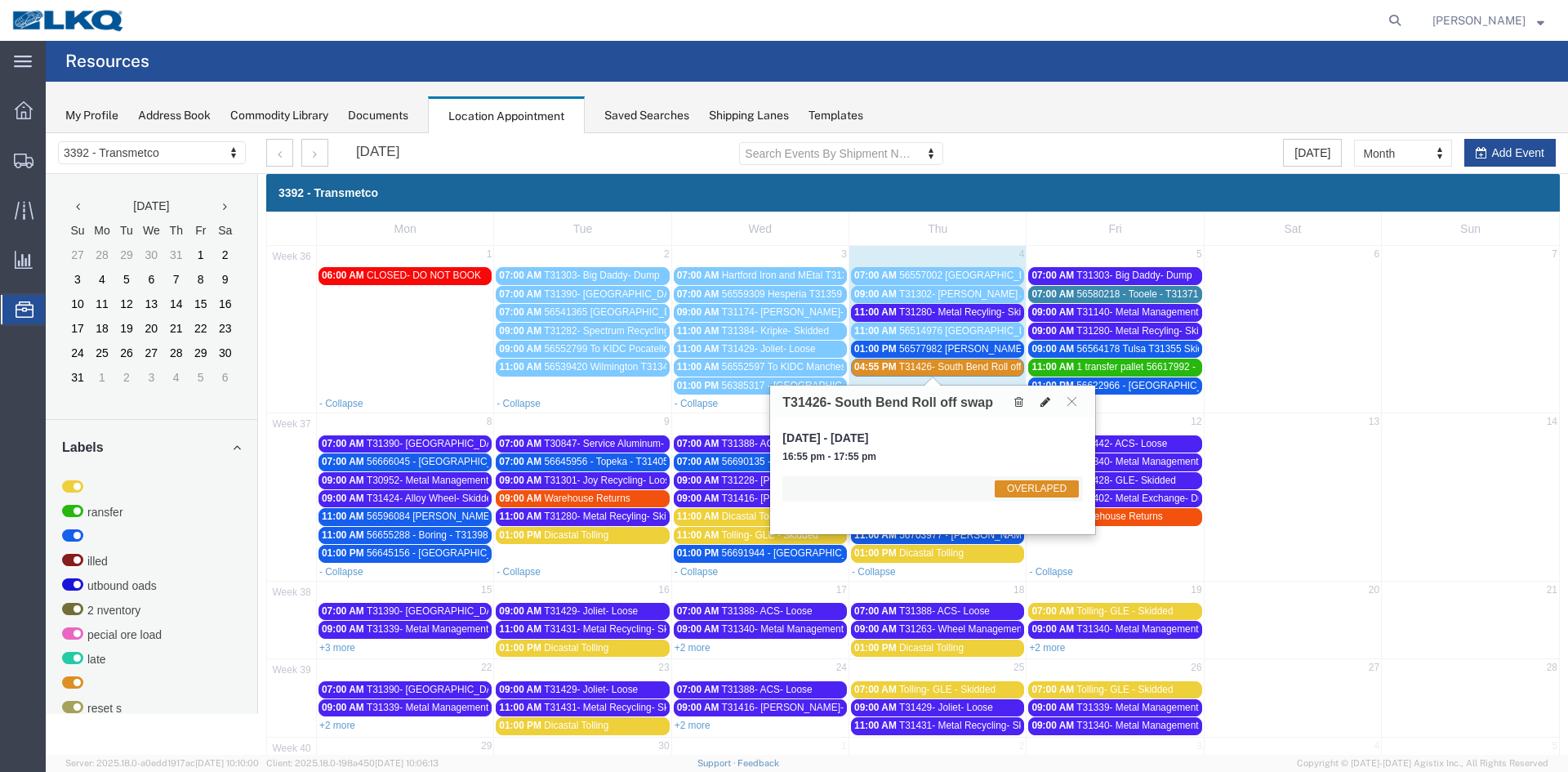
drag, startPoint x: 1042, startPoint y: 401, endPoint x: 1019, endPoint y: 438, distance: 43.6
click at [1043, 402] on icon at bounding box center [1046, 402] width 10 height 12
select select "1"
select select "3540"
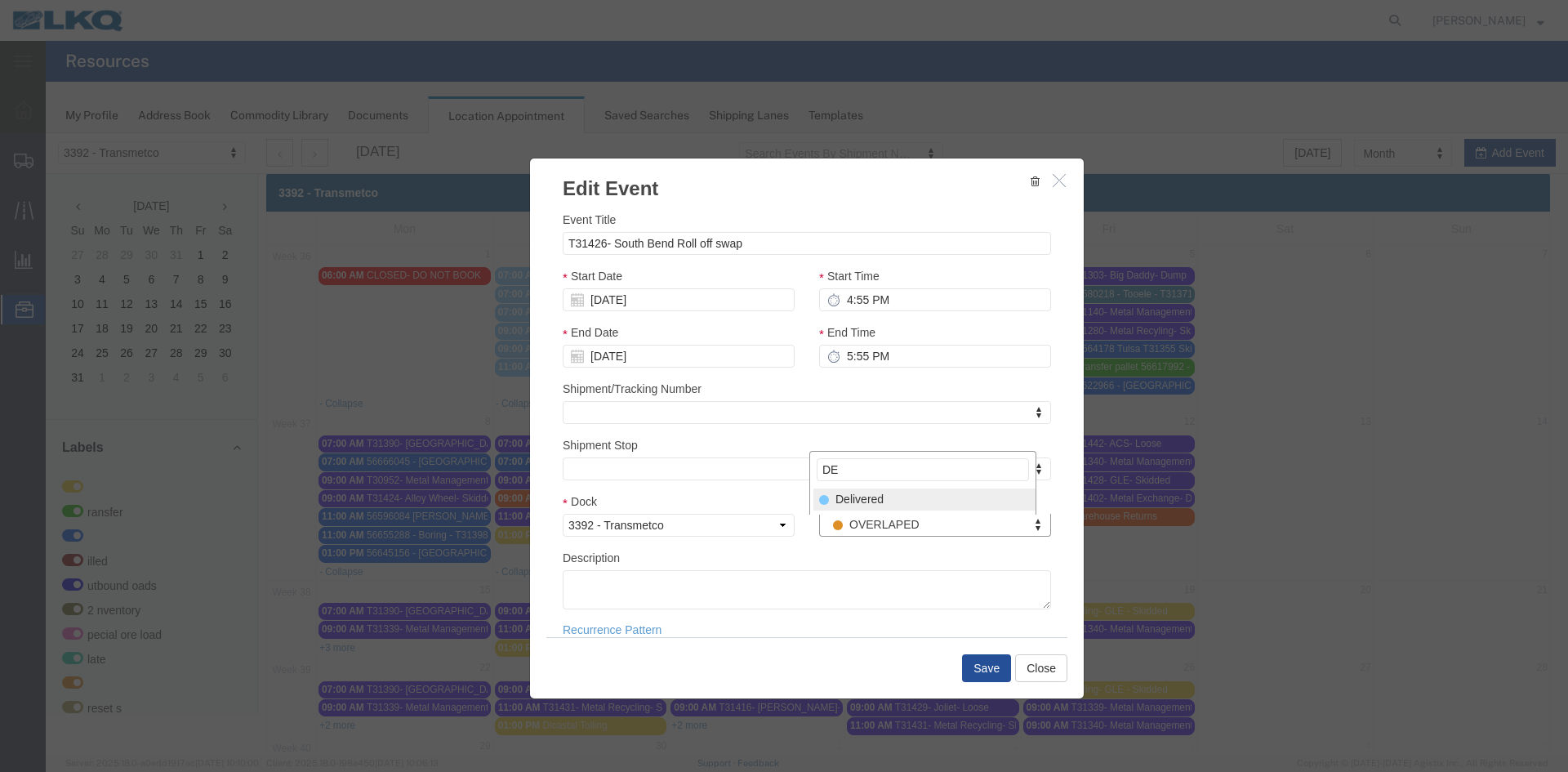
type input "DE"
select select "40"
click at [979, 666] on button "Save" at bounding box center [986, 668] width 49 height 28
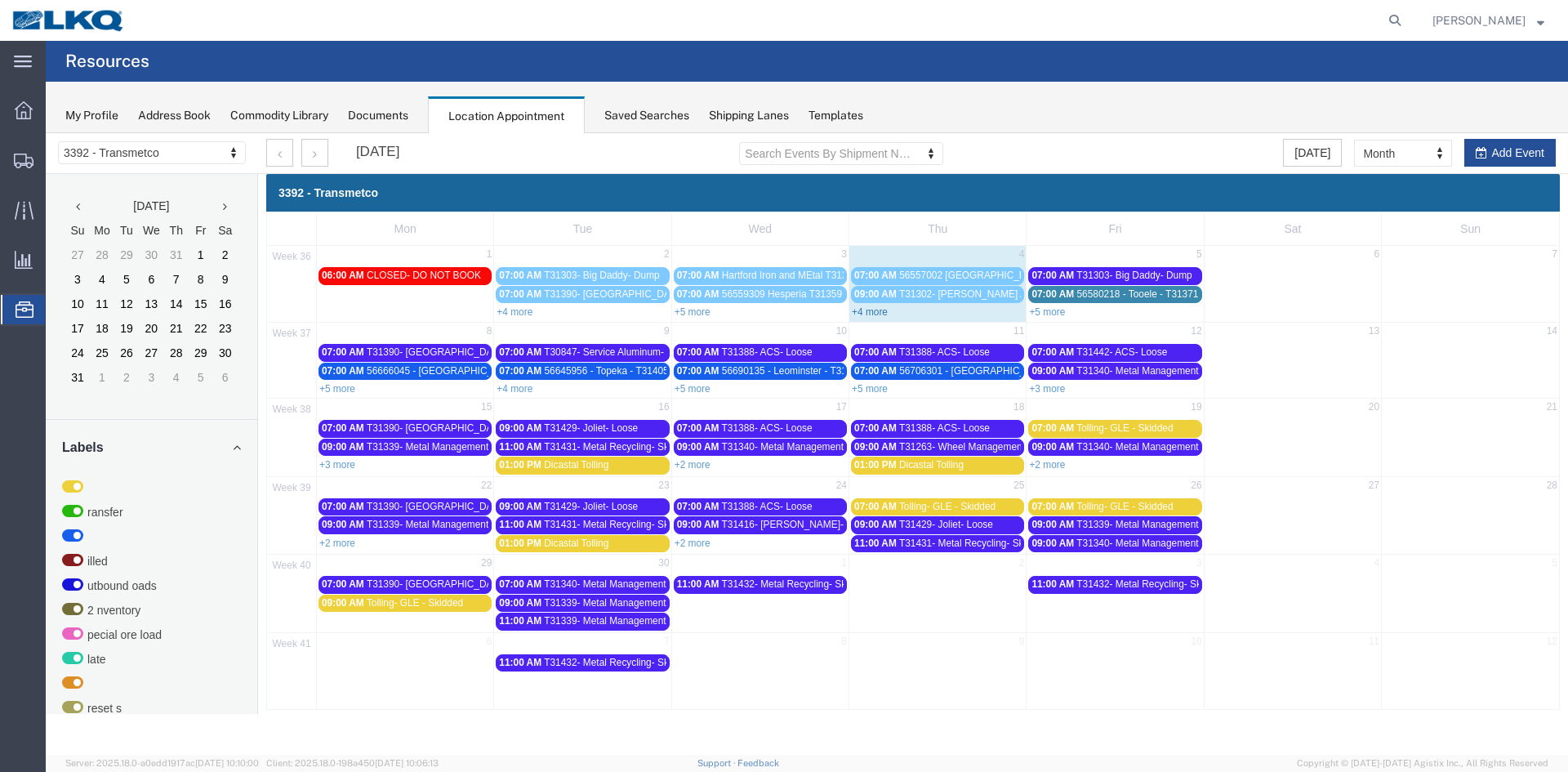
click at [879, 314] on link "+4 more" at bounding box center [869, 312] width 36 height 12
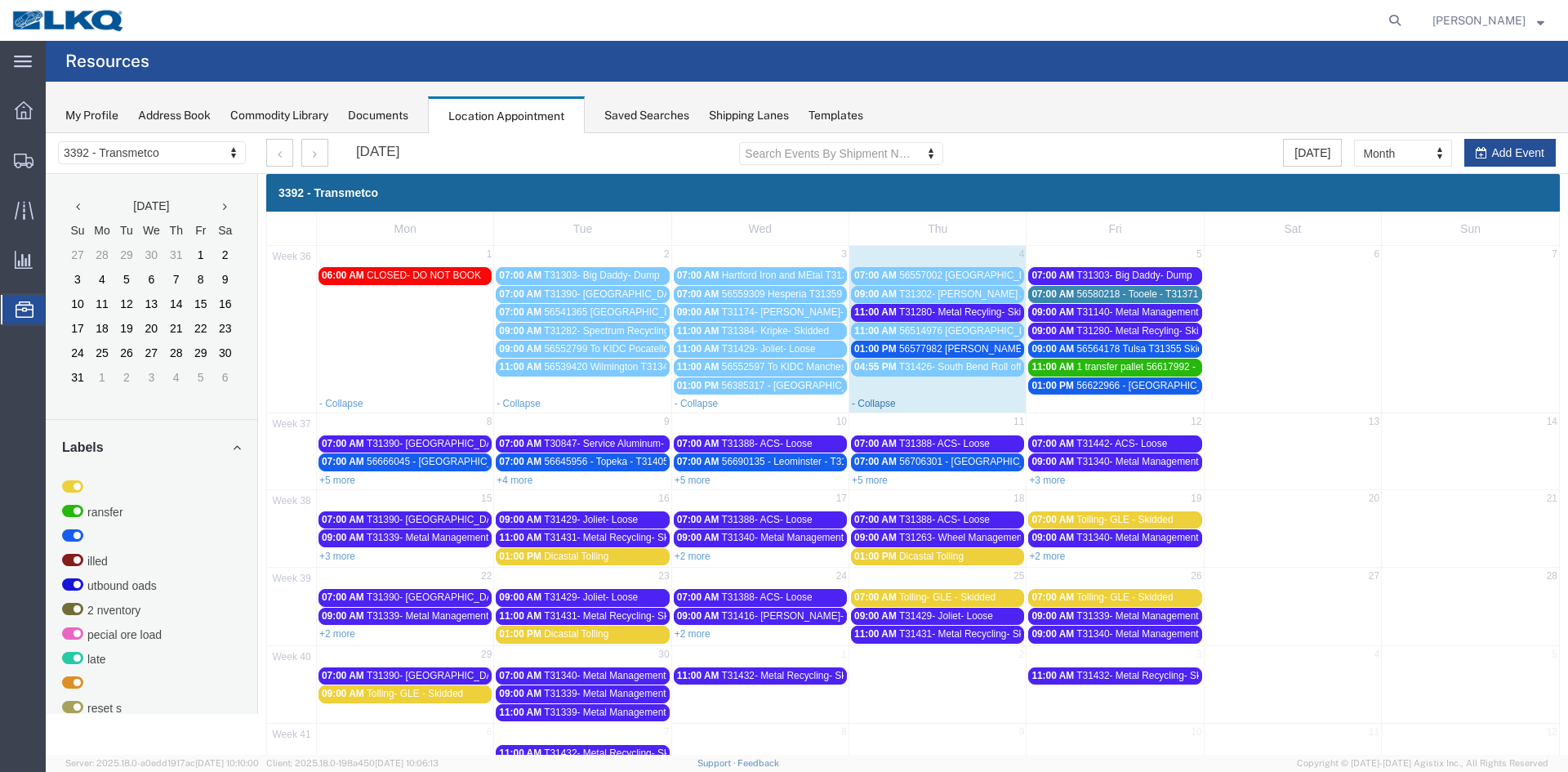
click at [876, 401] on link "- Collapse" at bounding box center [873, 403] width 44 height 12
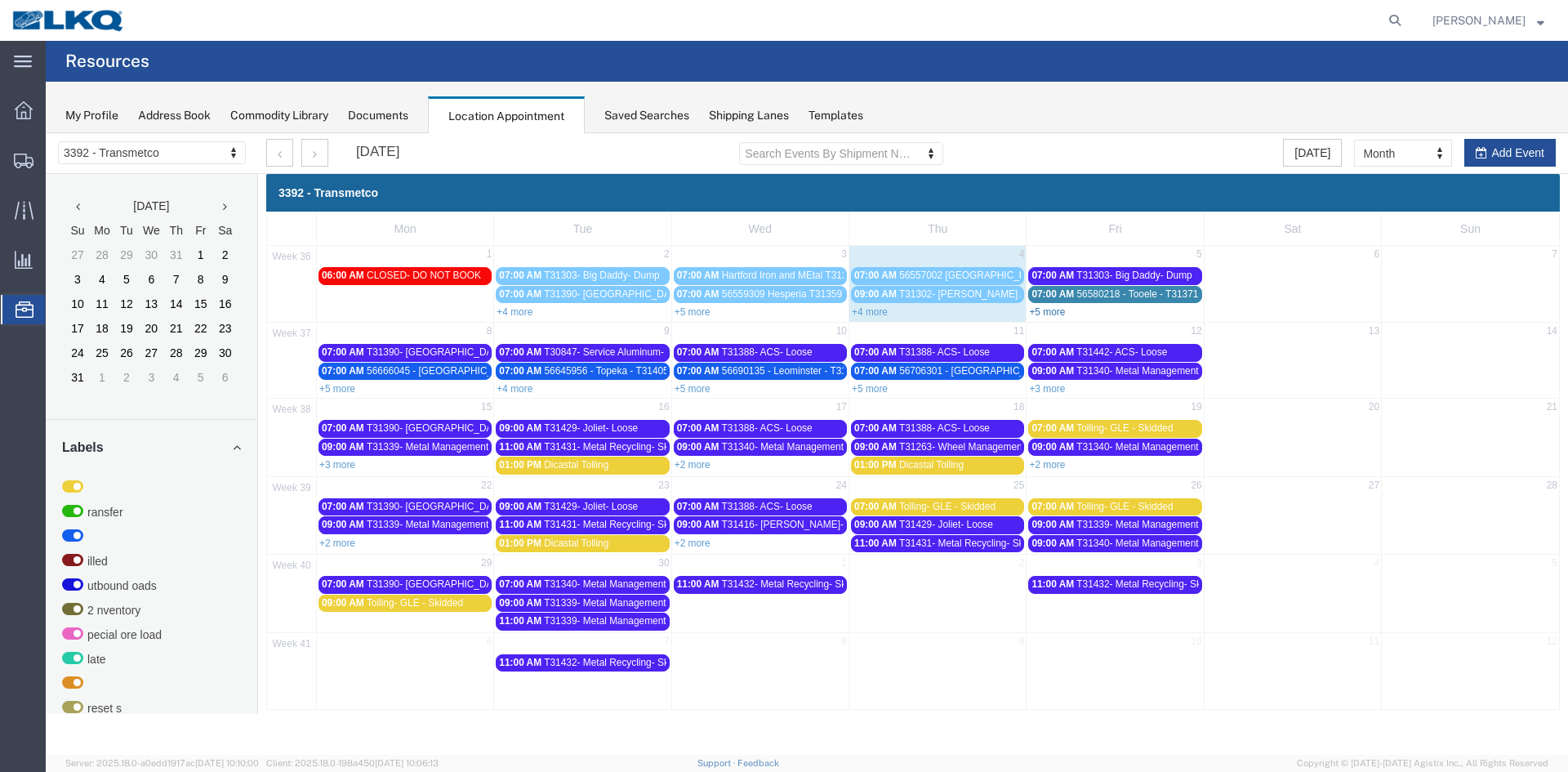
click at [1061, 314] on link "+5 more" at bounding box center [1047, 312] width 36 height 12
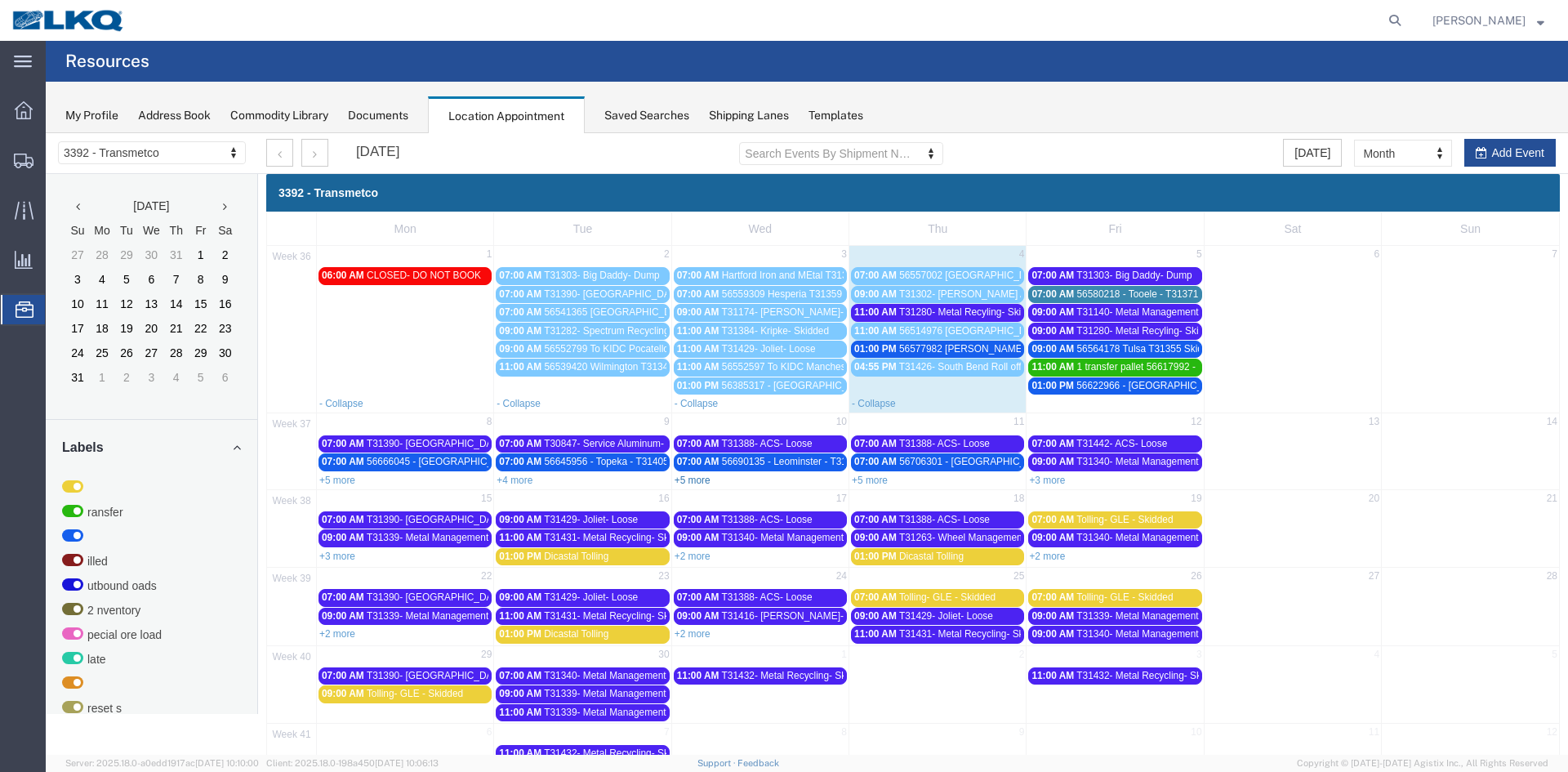
click at [694, 482] on link "+5 more" at bounding box center [693, 481] width 36 height 12
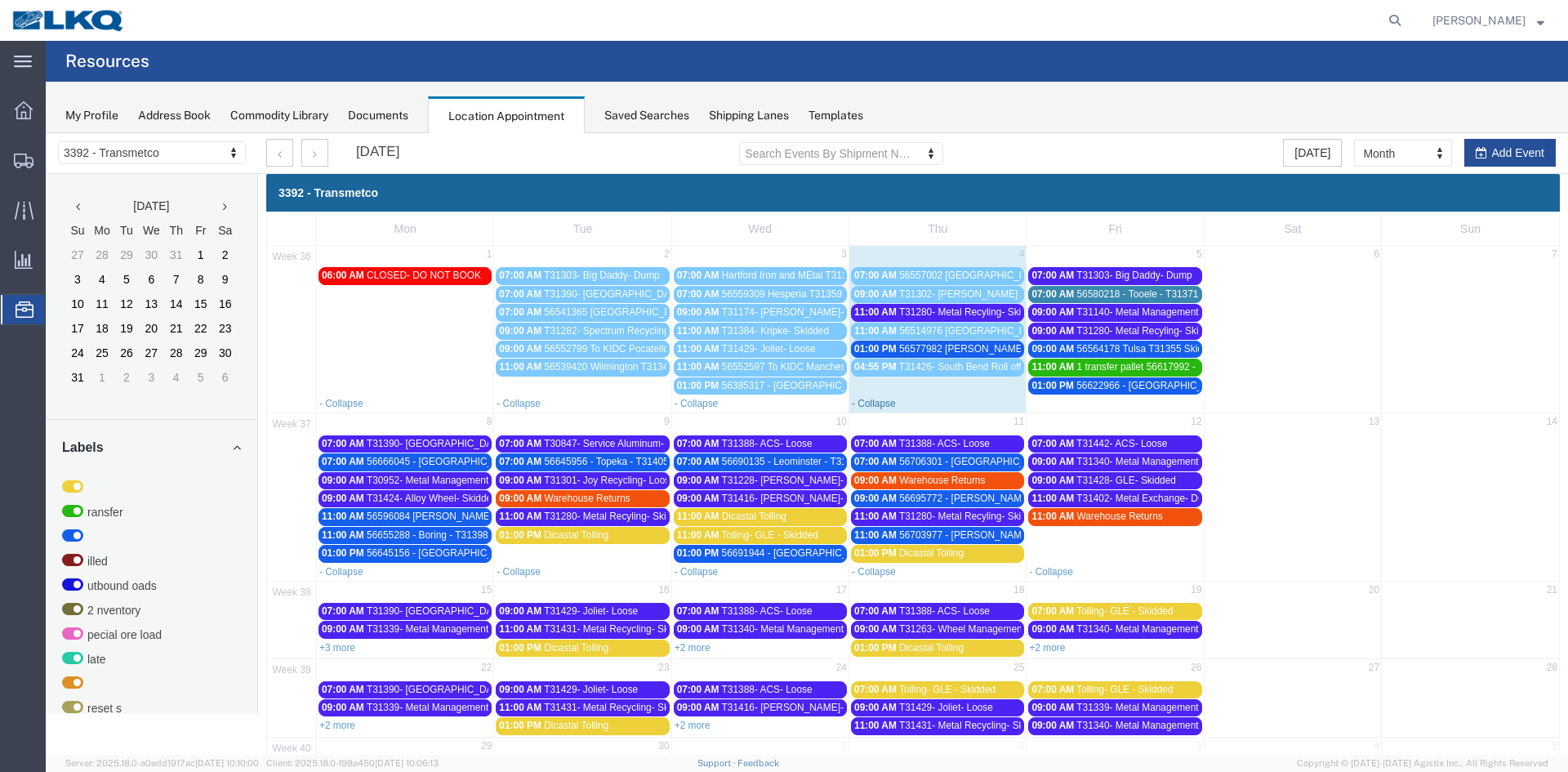
click at [884, 403] on link "- Collapse" at bounding box center [873, 403] width 44 height 12
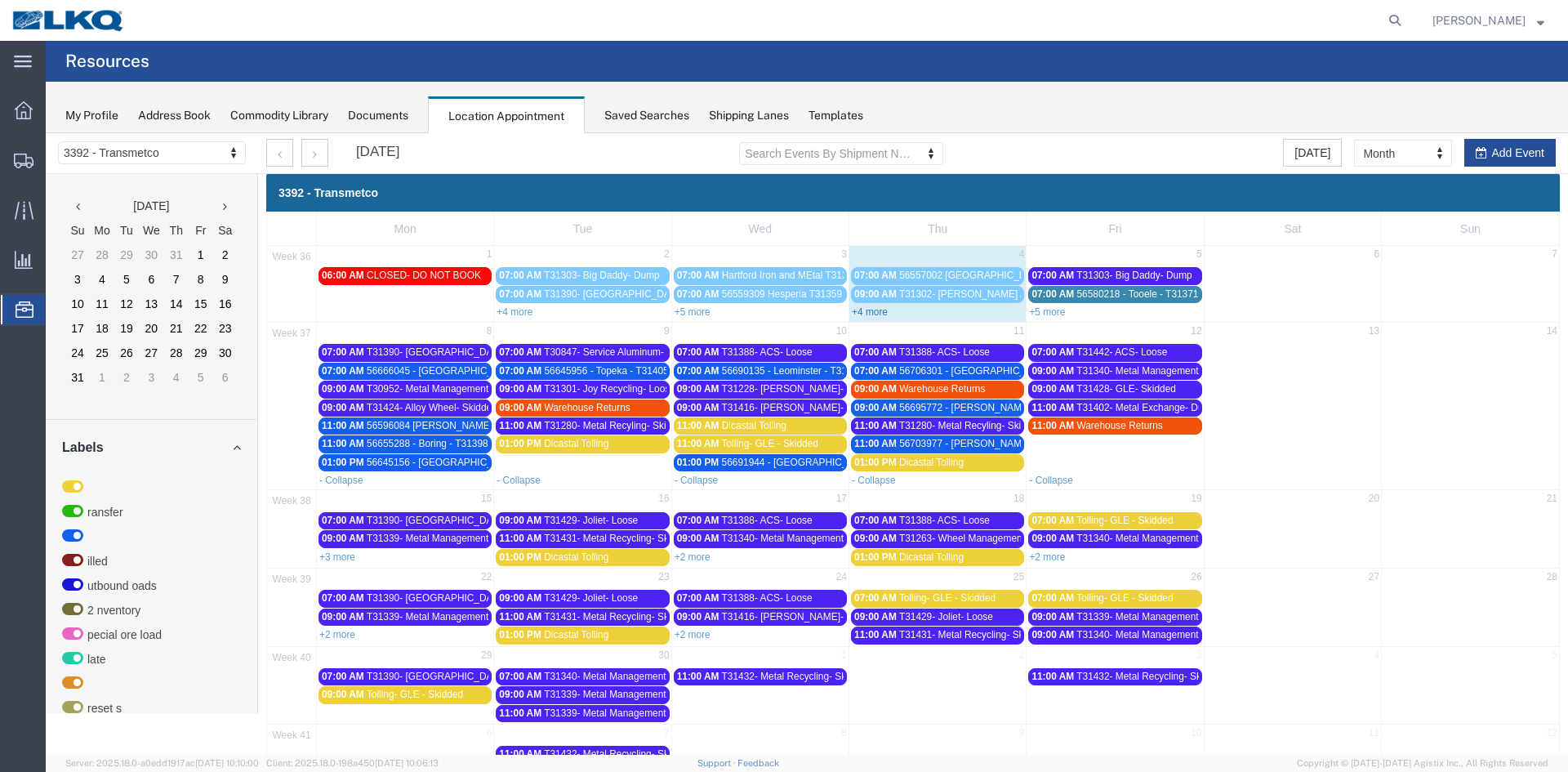
click at [863, 313] on link "+4 more" at bounding box center [869, 312] width 36 height 12
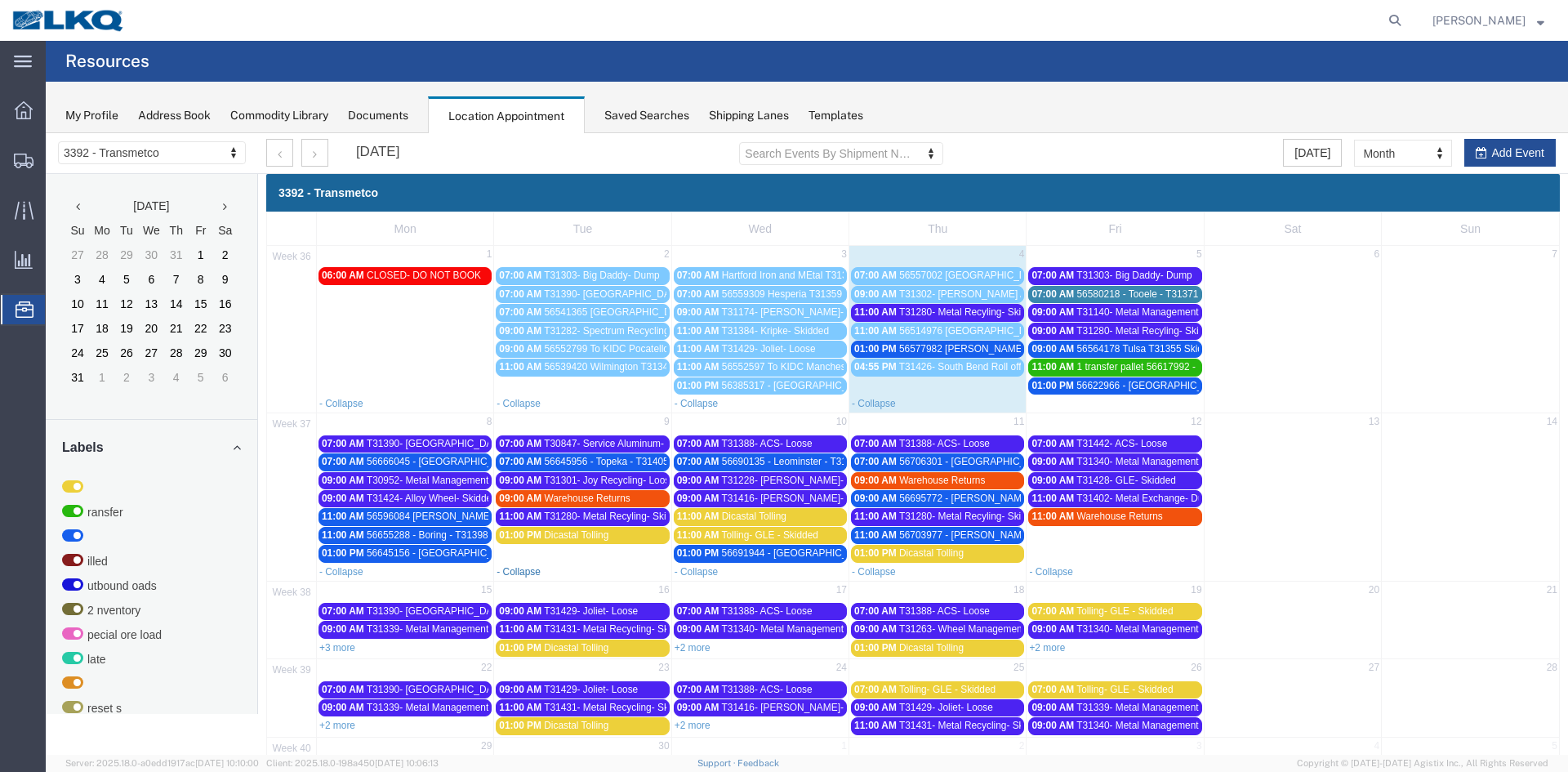
click at [522, 573] on link "- Collapse" at bounding box center [518, 572] width 44 height 12
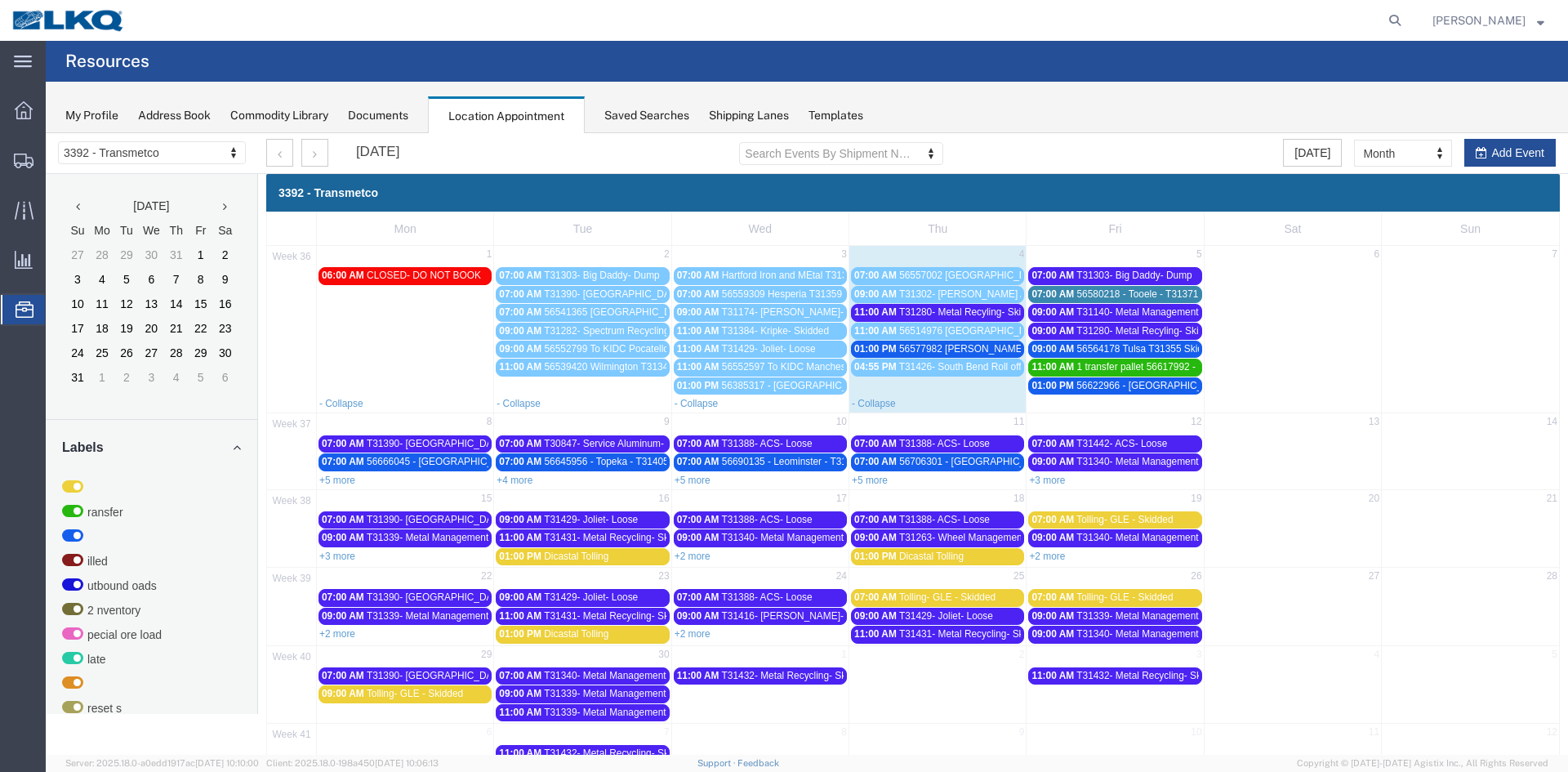
click at [694, 183] on div "3392 - Transmetco" at bounding box center [913, 193] width 1293 height 38
